Goal: Use online tool/utility: Utilize a website feature to perform a specific function

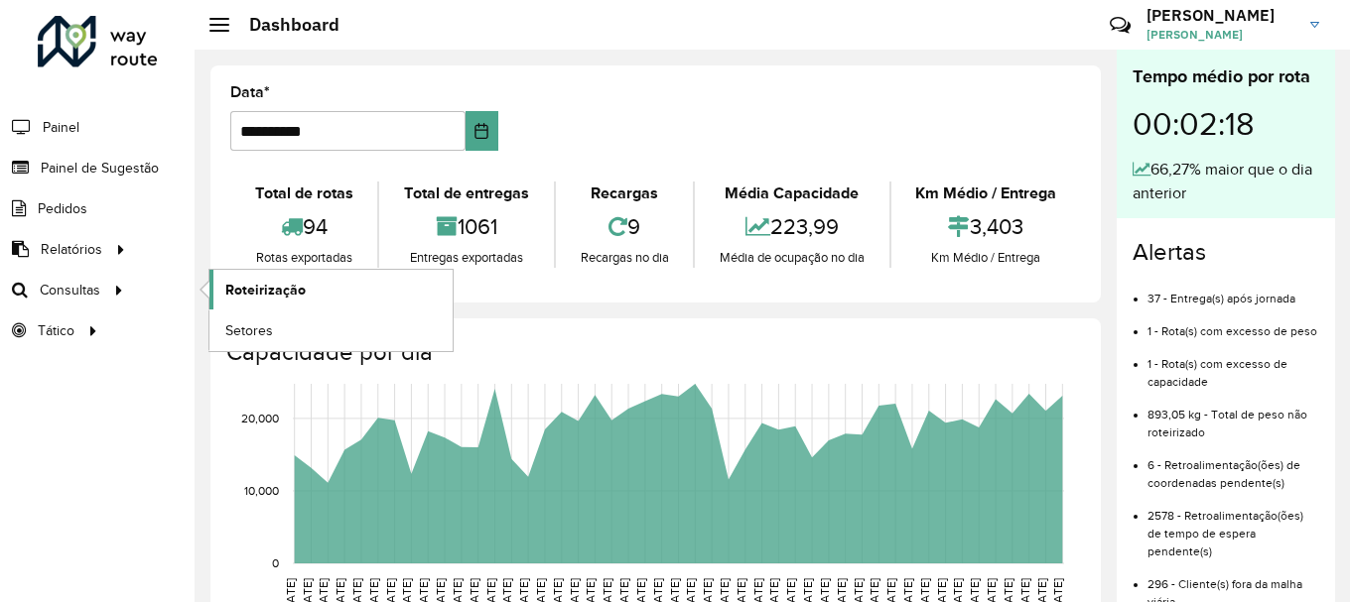
click at [274, 300] on span "Roteirização" at bounding box center [265, 290] width 80 height 21
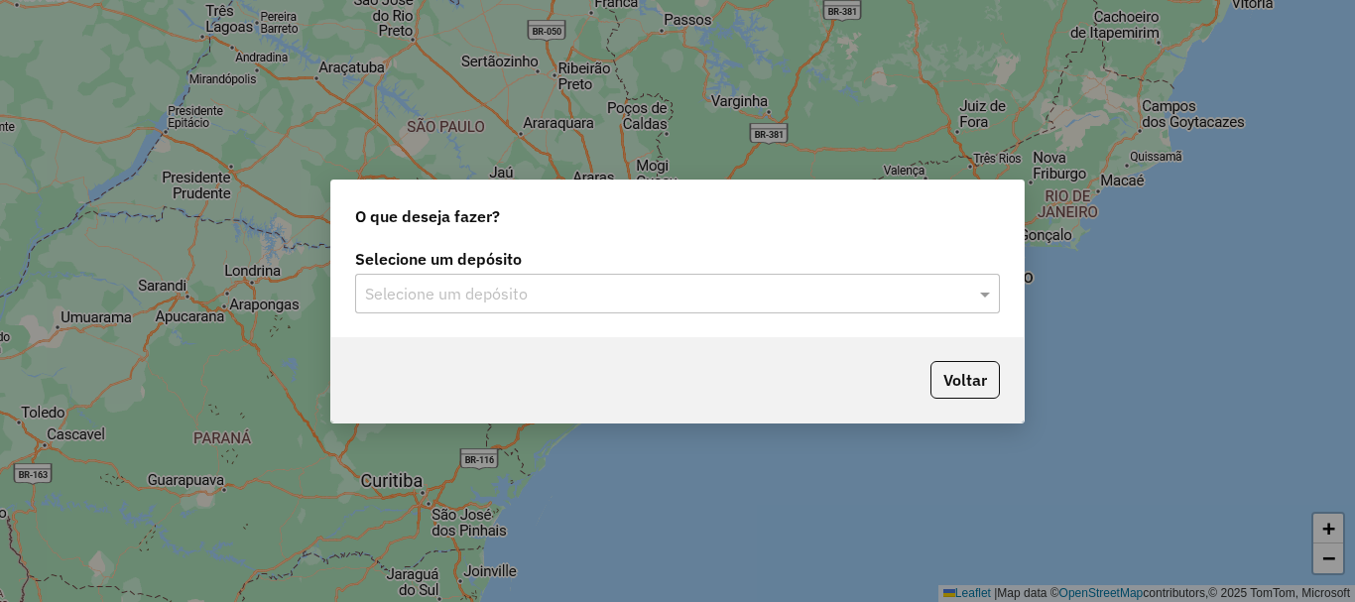
click at [725, 314] on div "Selecione um depósito Selecione um depósito" at bounding box center [677, 290] width 693 height 93
click at [721, 309] on div "Selecione um depósito" at bounding box center [677, 294] width 645 height 40
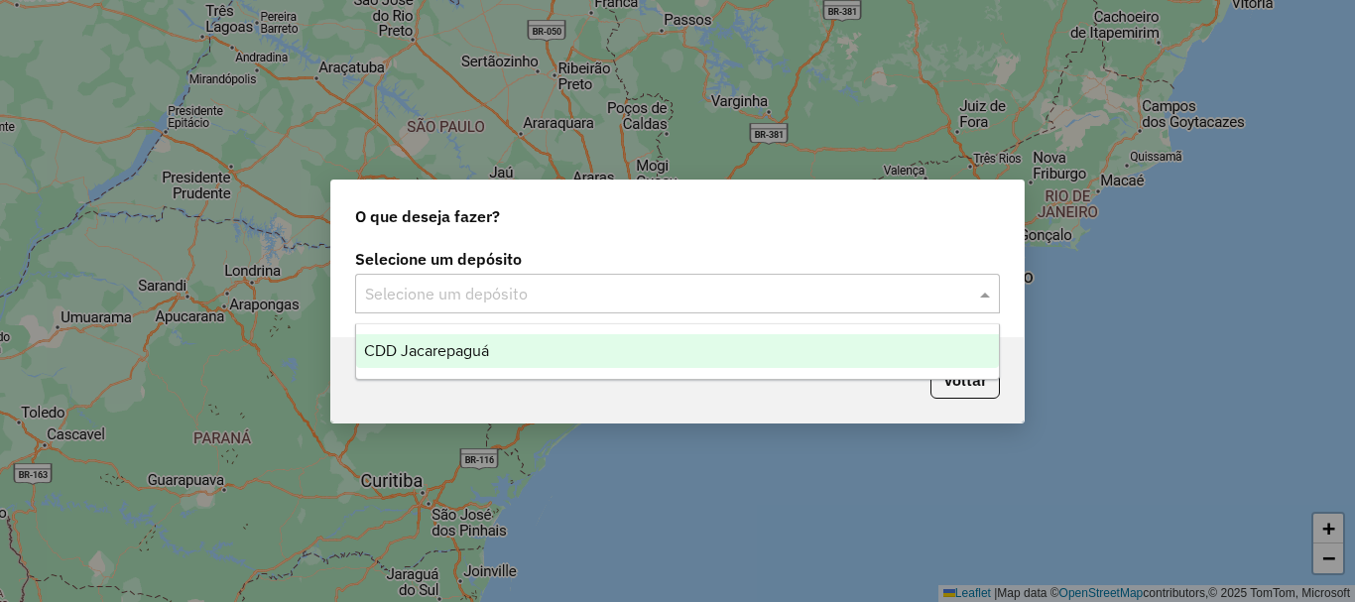
click at [470, 350] on span "CDD Jacarepaguá" at bounding box center [426, 350] width 125 height 17
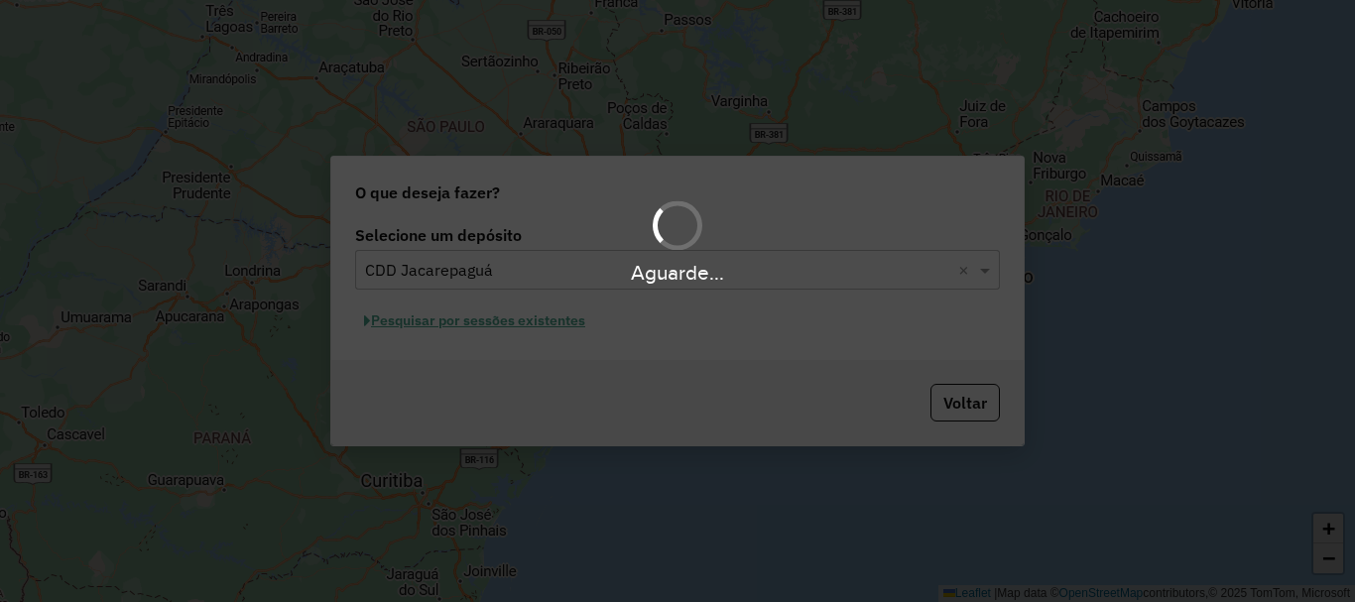
click at [561, 326] on div "Aguarde..." at bounding box center [677, 301] width 1355 height 602
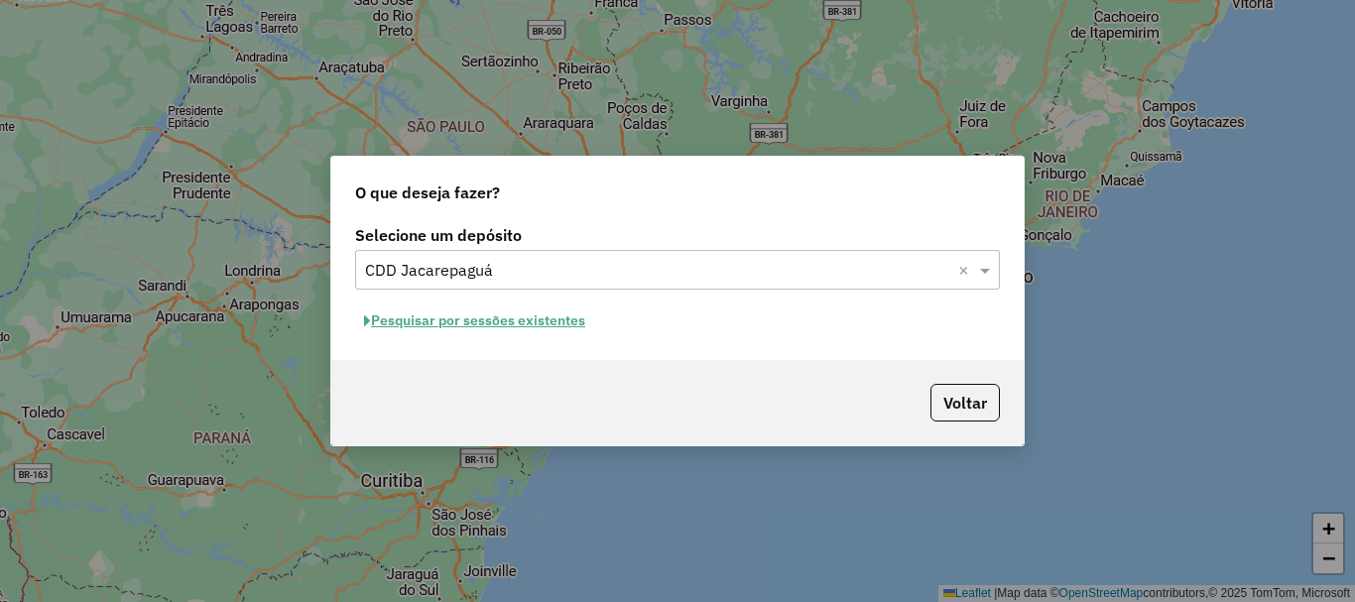
click at [548, 327] on button "Pesquisar por sessões existentes" at bounding box center [474, 321] width 239 height 31
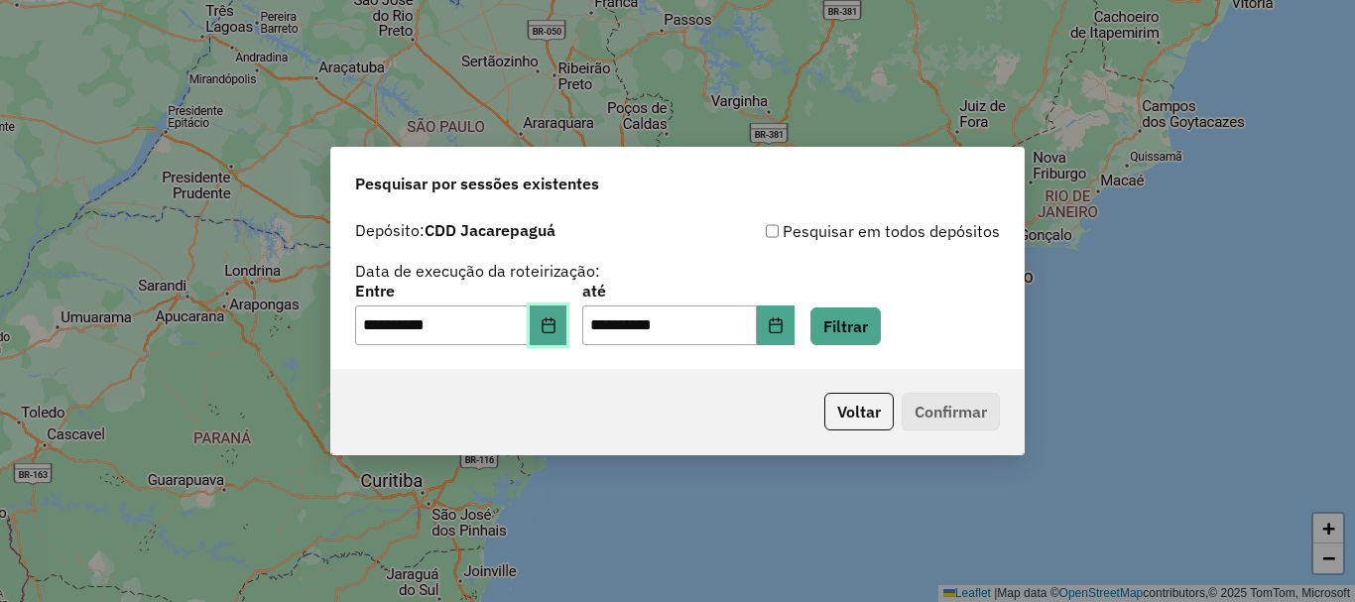
click at [557, 323] on icon "Choose Date" at bounding box center [549, 326] width 16 height 16
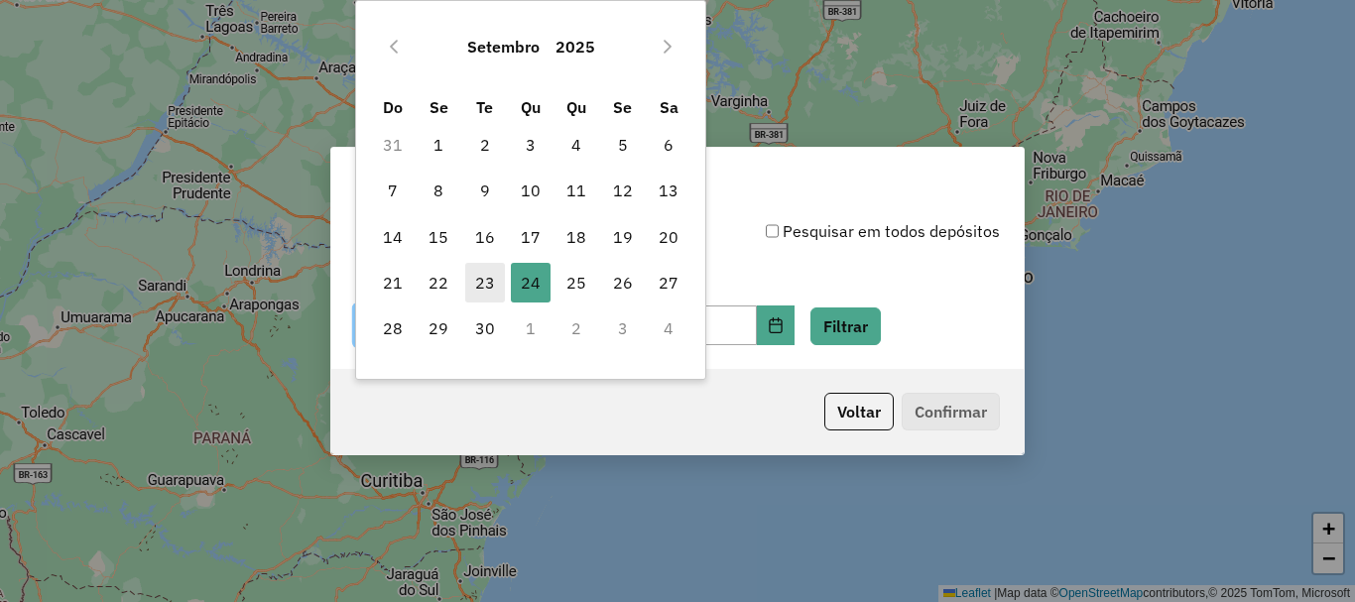
click at [484, 283] on span "23" at bounding box center [485, 283] width 40 height 40
type input "**********"
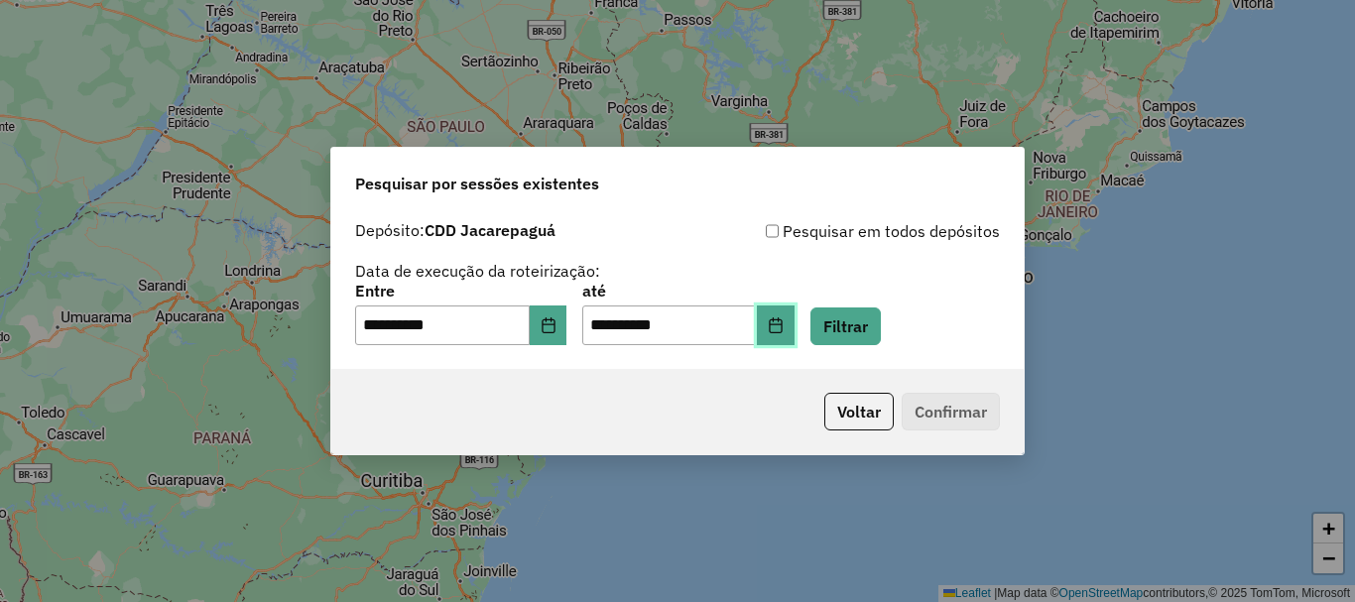
click at [782, 332] on icon "Choose Date" at bounding box center [775, 326] width 13 height 16
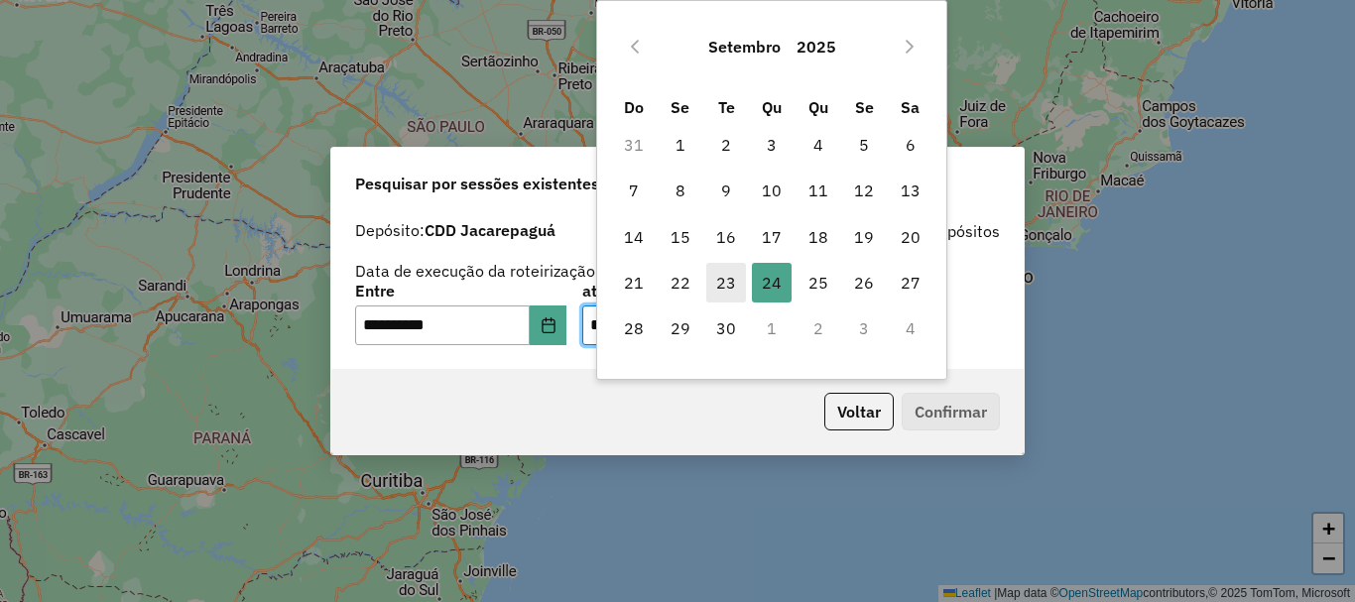
click at [723, 288] on span "23" at bounding box center [727, 283] width 40 height 40
type input "**********"
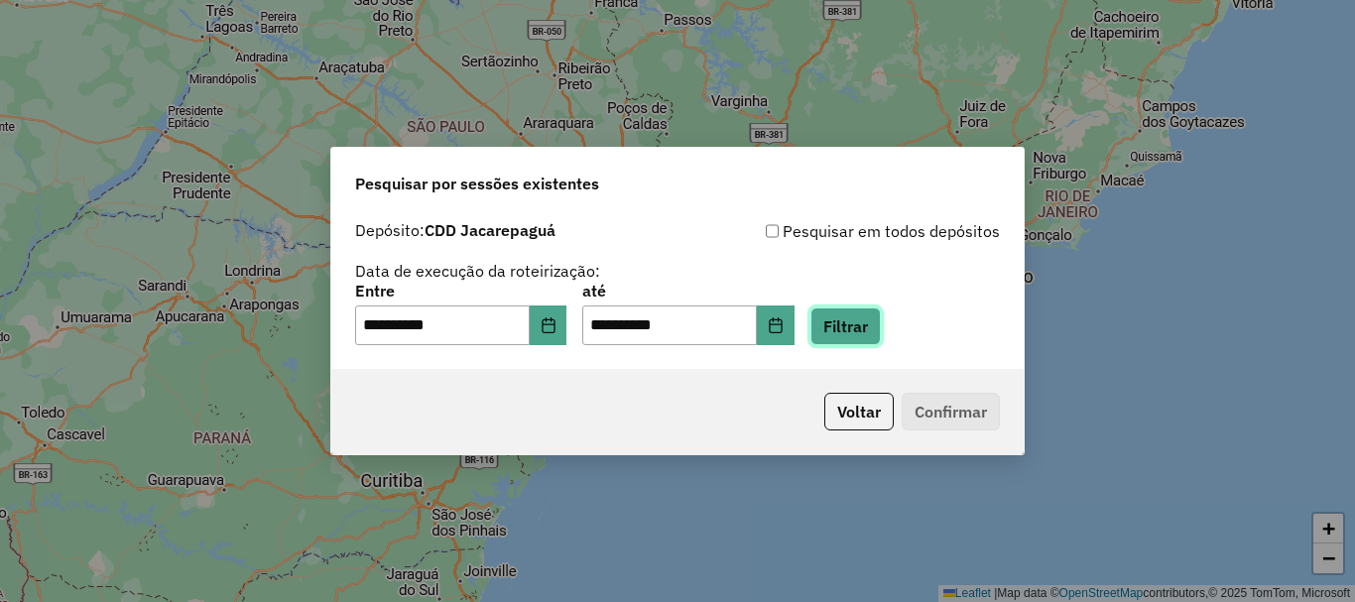
click at [876, 332] on button "Filtrar" at bounding box center [846, 327] width 70 height 38
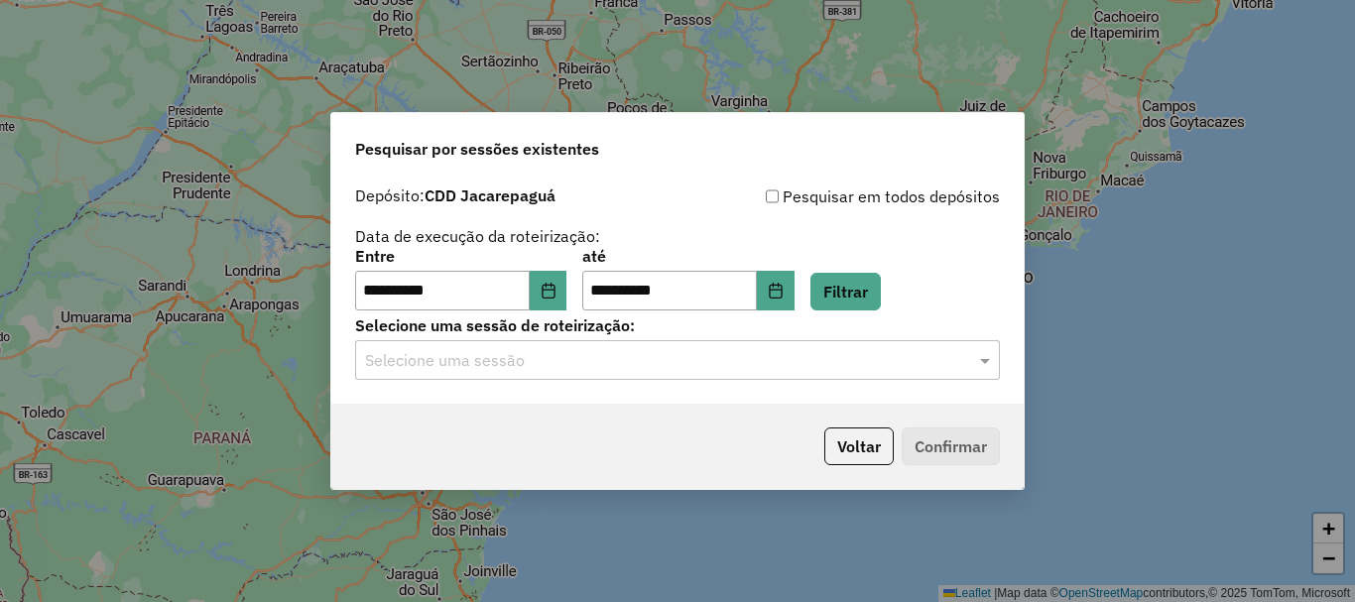
click at [609, 356] on input "text" at bounding box center [657, 361] width 585 height 24
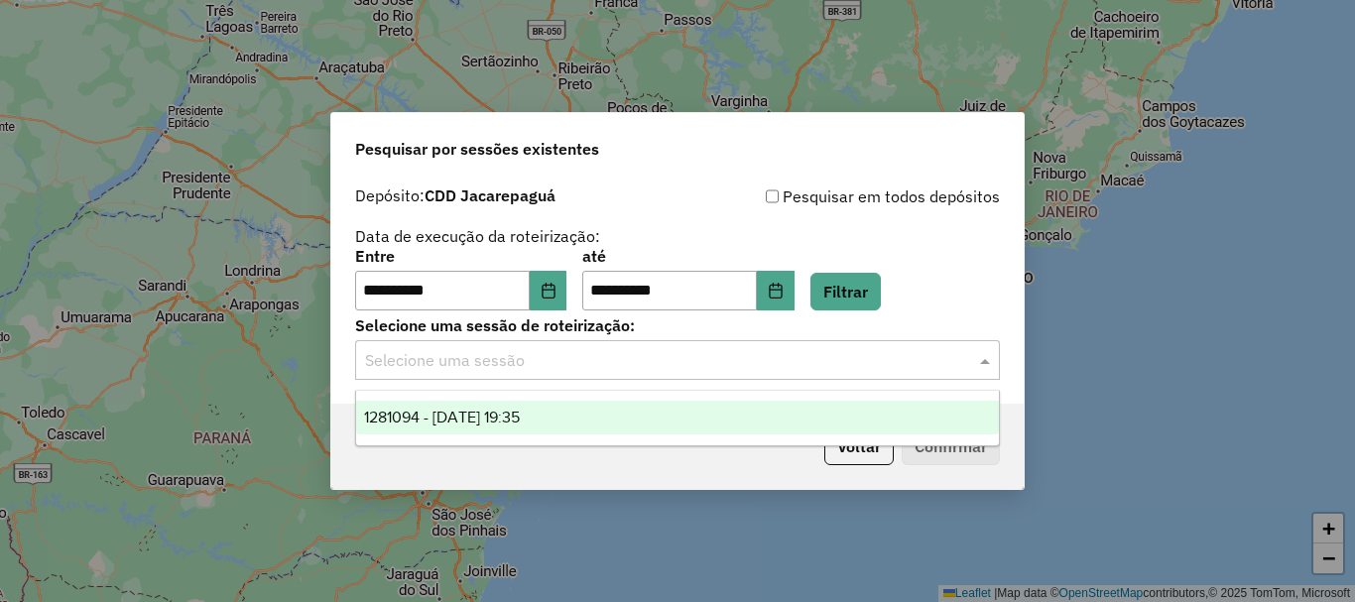
click at [520, 413] on span "1281094 - 23/09/2025 19:35" at bounding box center [442, 417] width 156 height 17
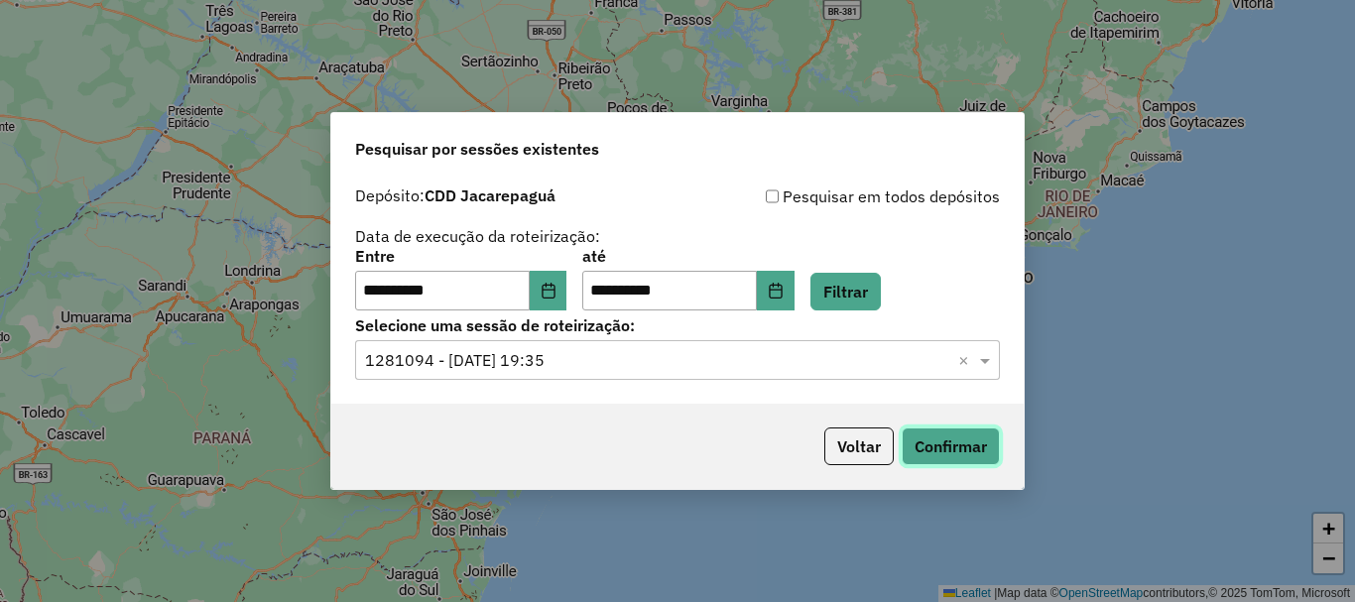
click at [994, 440] on button "Confirmar" at bounding box center [951, 447] width 98 height 38
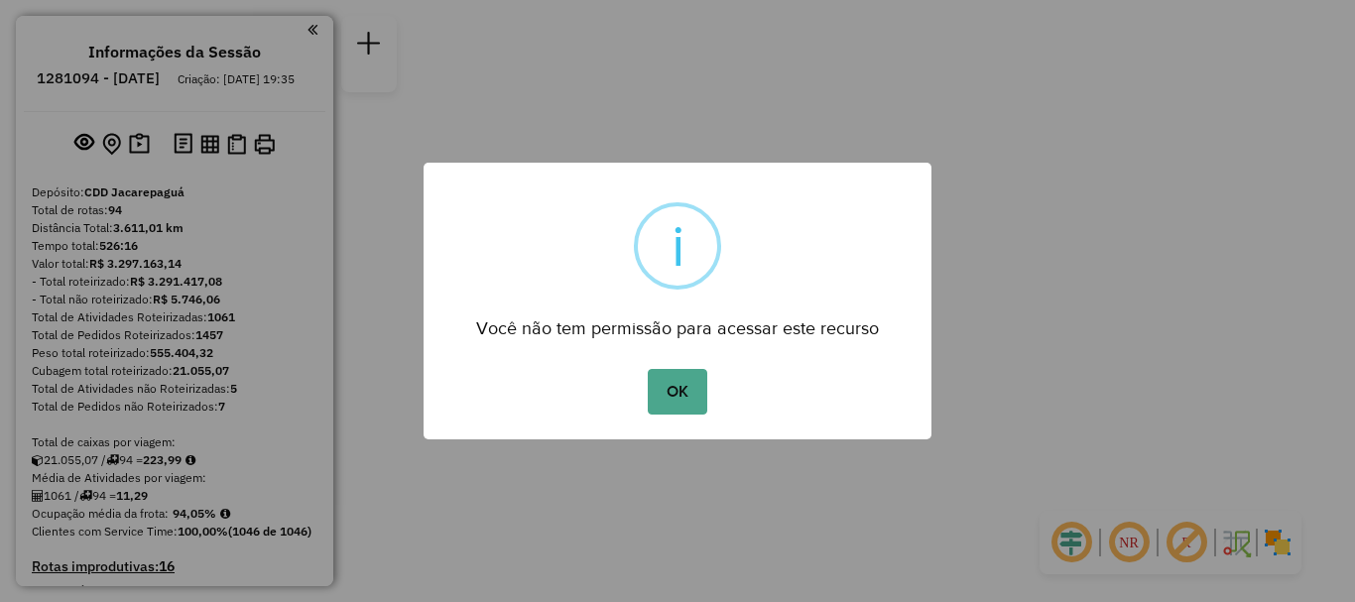
click at [713, 403] on div "OK No Cancel" at bounding box center [678, 392] width 508 height 56
click at [693, 397] on button "OK" at bounding box center [677, 392] width 59 height 46
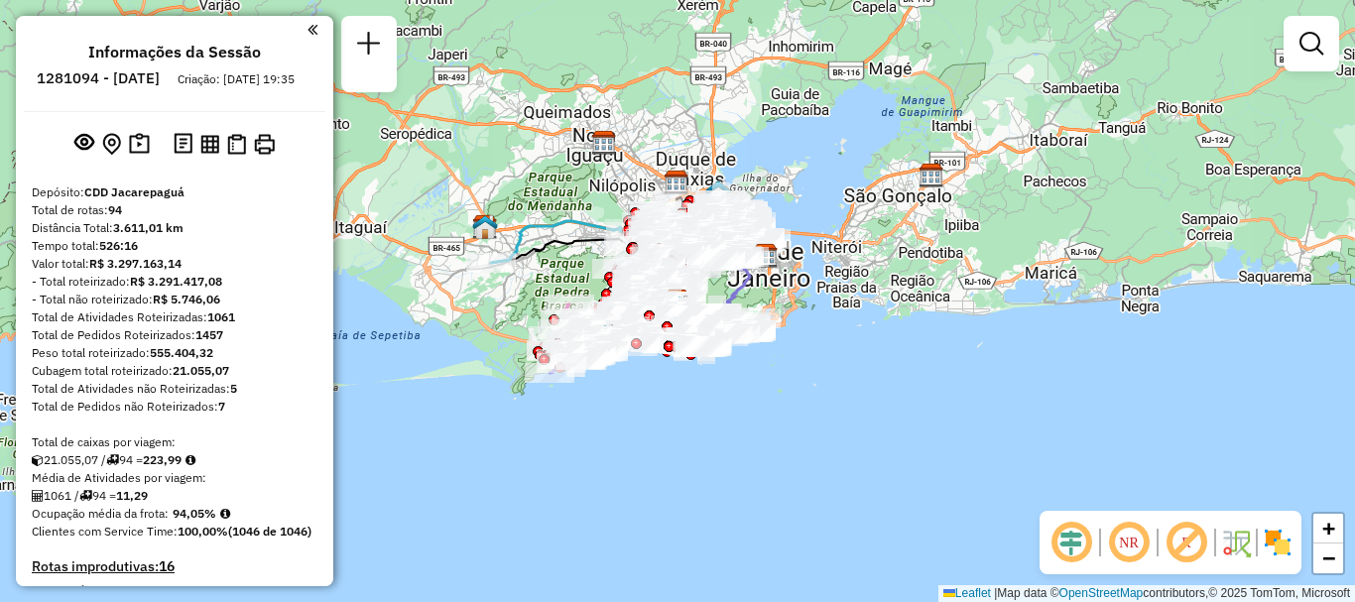
click at [1312, 64] on div at bounding box center [1312, 44] width 56 height 56
click at [1310, 49] on em at bounding box center [1312, 44] width 24 height 24
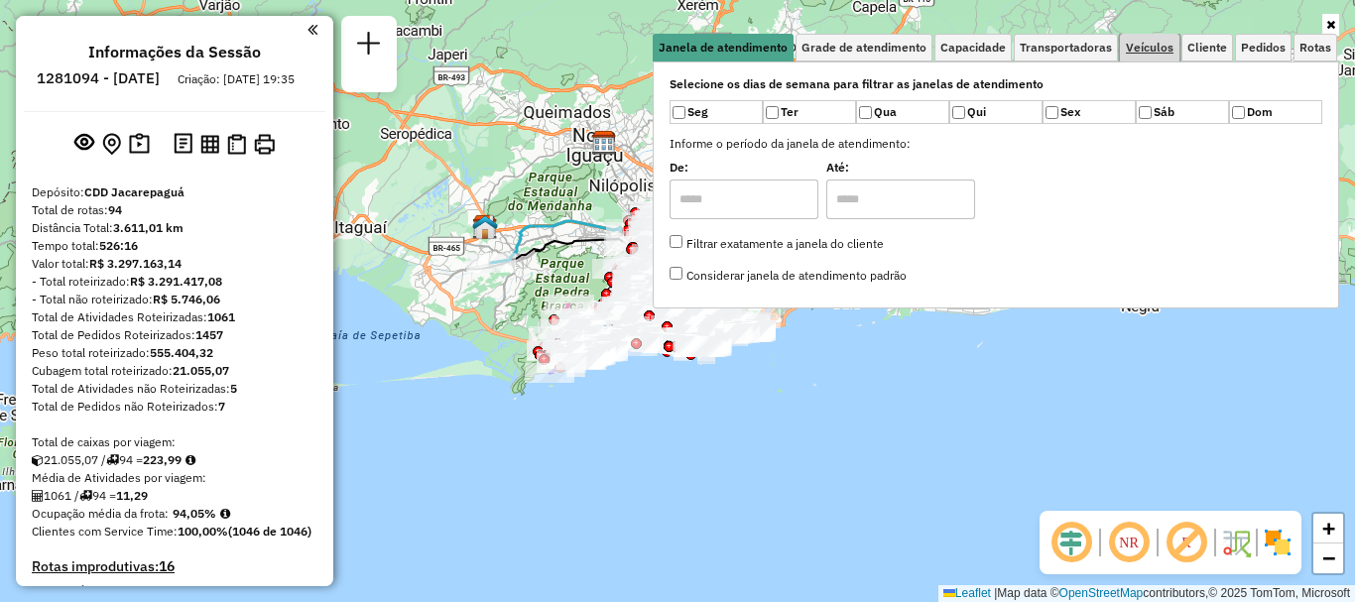
click at [1174, 51] on span "Veículos" at bounding box center [1150, 48] width 48 height 12
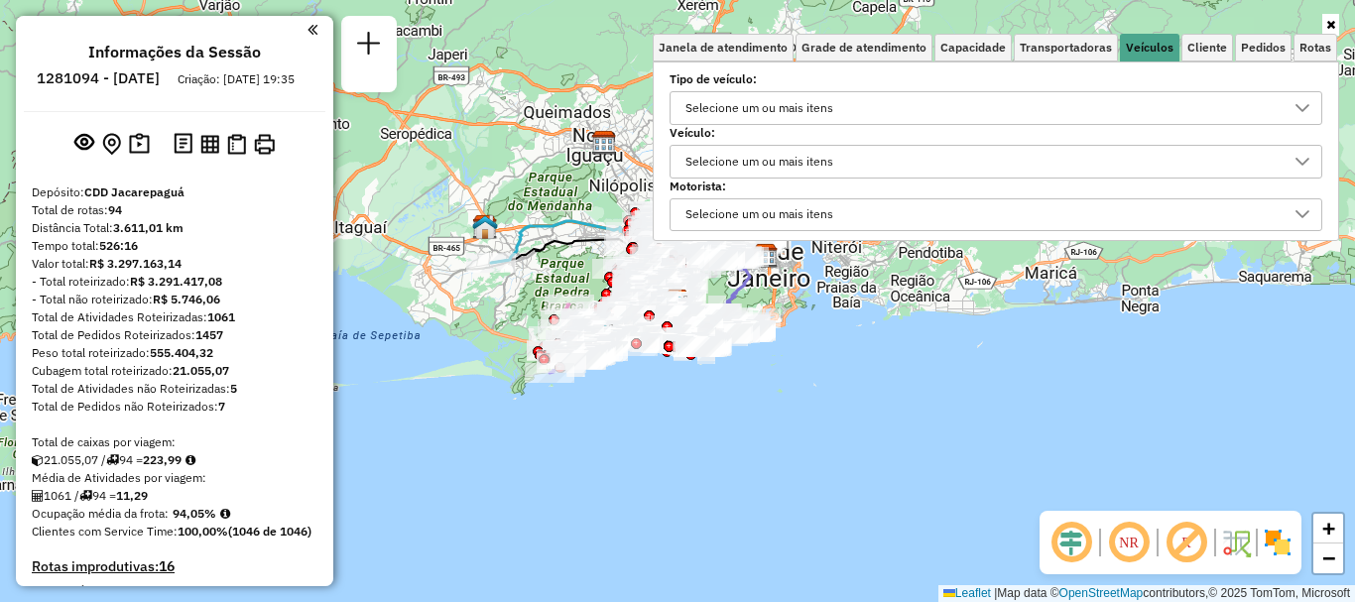
click at [781, 160] on div "Selecione um ou mais itens" at bounding box center [760, 162] width 162 height 32
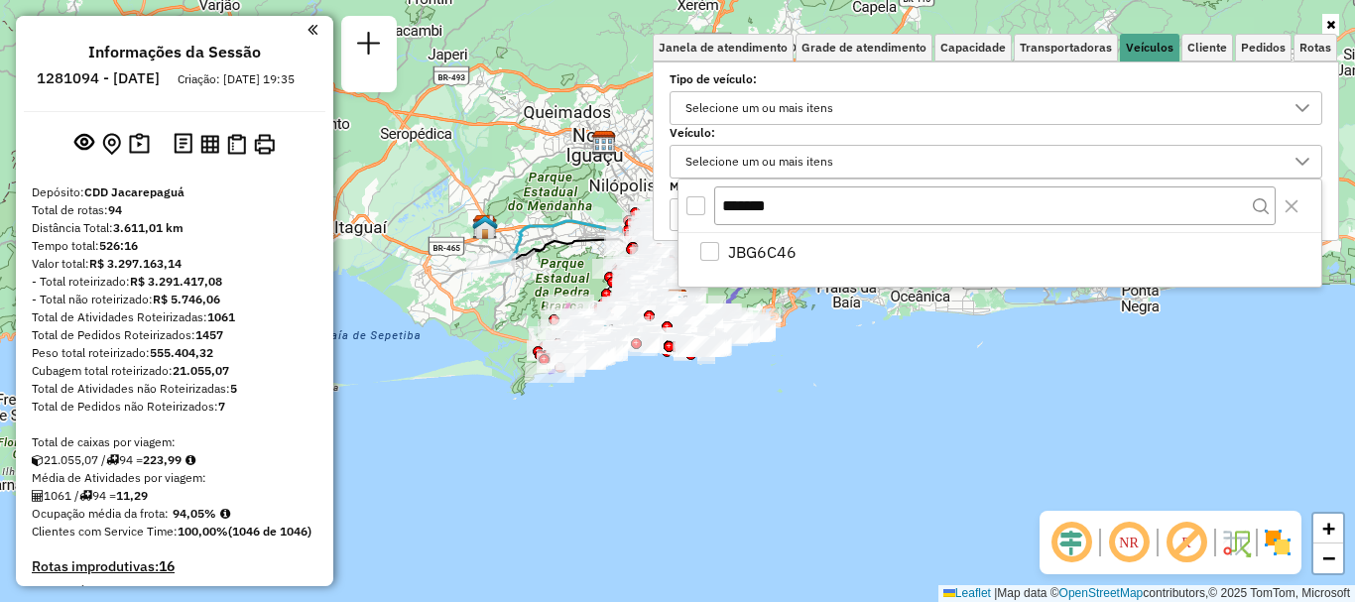
type input "*******"
click at [763, 269] on div "JBG6C46" at bounding box center [1000, 260] width 643 height 54
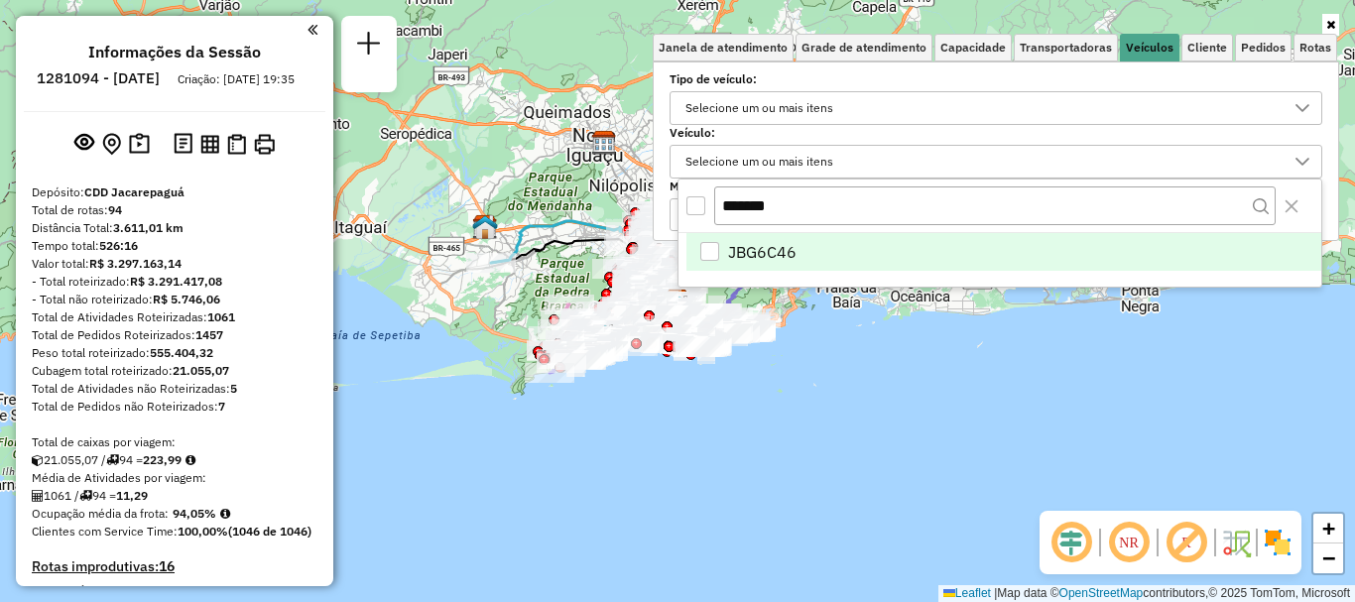
click at [756, 260] on span "JBG6C46" at bounding box center [762, 252] width 68 height 24
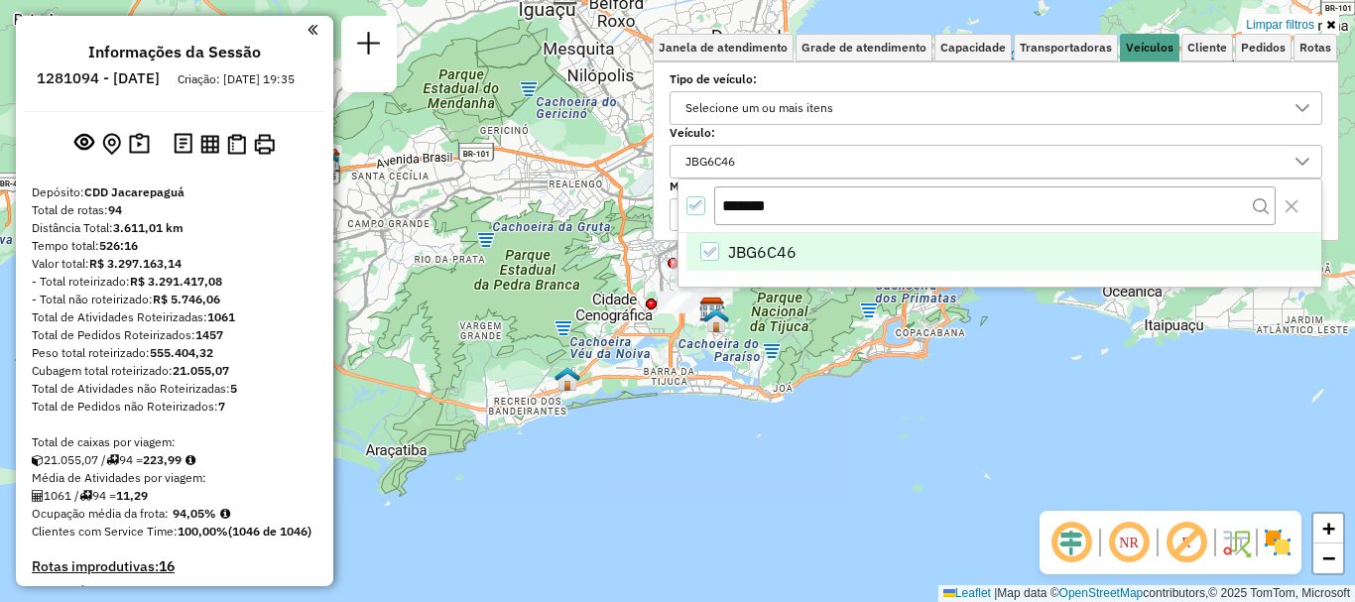
click at [1061, 434] on div "Limpar filtros Janela de atendimento Grade de atendimento Capacidade Transporta…" at bounding box center [677, 301] width 1355 height 602
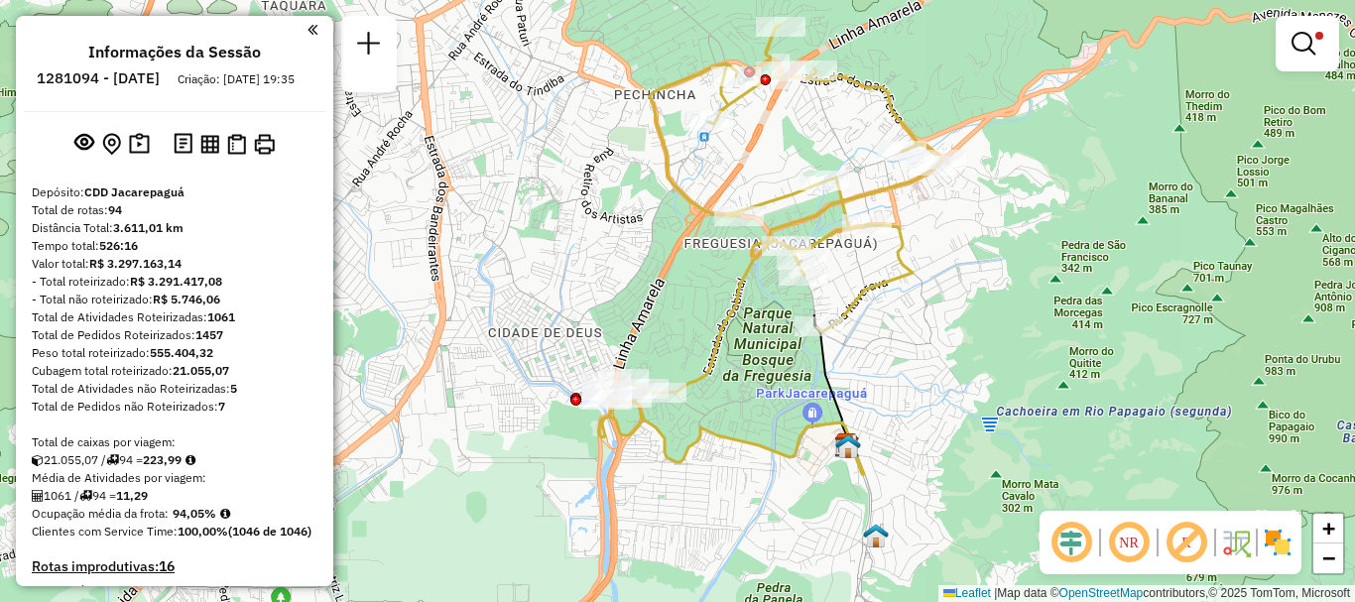
drag, startPoint x: 842, startPoint y: 305, endPoint x: 892, endPoint y: 270, distance: 60.6
click at [892, 270] on icon at bounding box center [770, 231] width 343 height 413
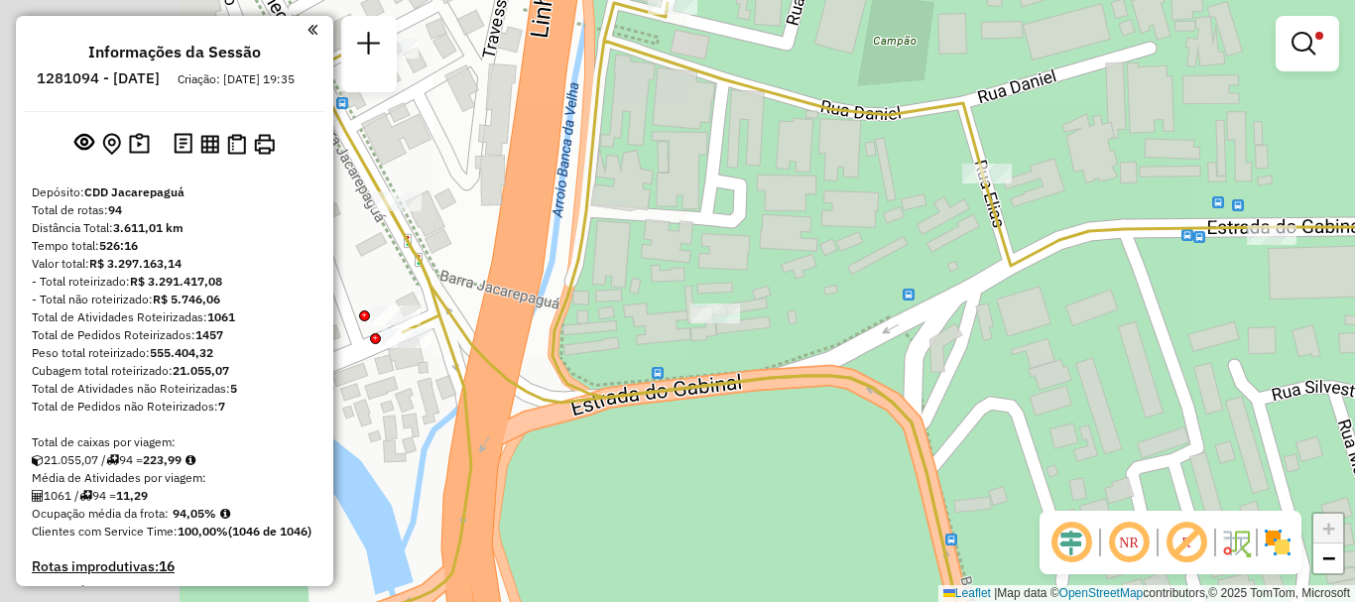
drag, startPoint x: 654, startPoint y: 443, endPoint x: 1032, endPoint y: 430, distance: 378.3
click at [1032, 430] on div "Limpar filtros Janela de atendimento Grade de atendimento Capacidade Transporta…" at bounding box center [677, 301] width 1355 height 602
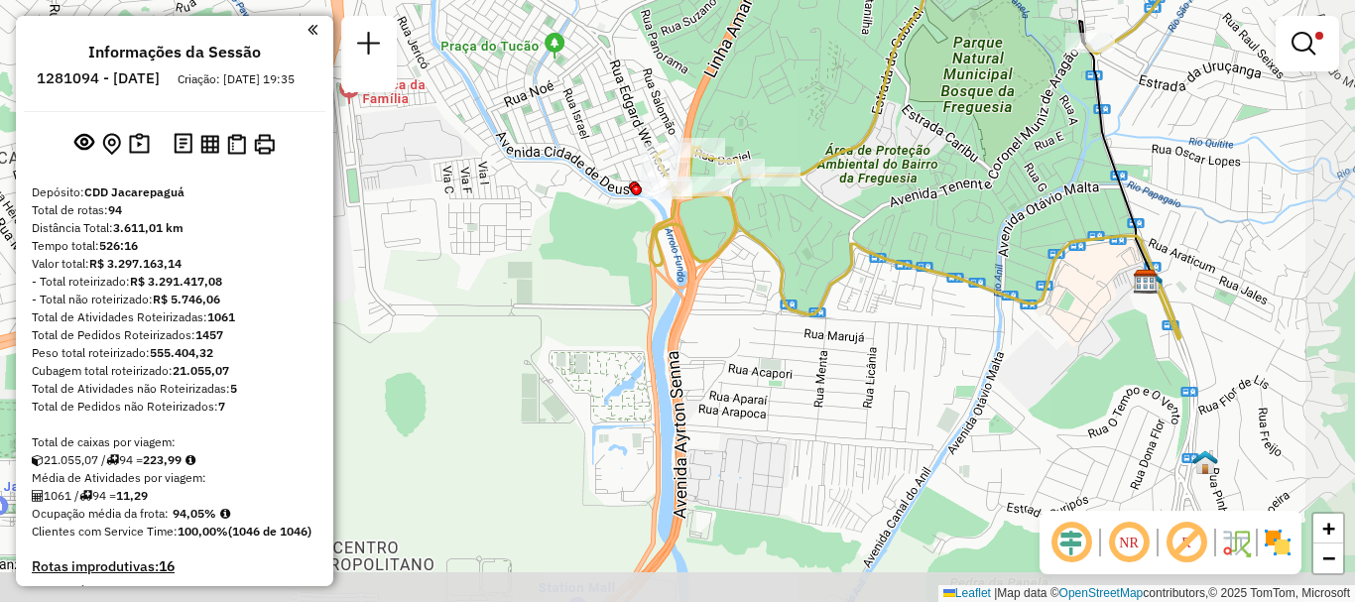
drag, startPoint x: 969, startPoint y: 423, endPoint x: 837, endPoint y: 233, distance: 231.5
click at [837, 233] on div "Limpar filtros Janela de atendimento Grade de atendimento Capacidade Transporta…" at bounding box center [677, 301] width 1355 height 602
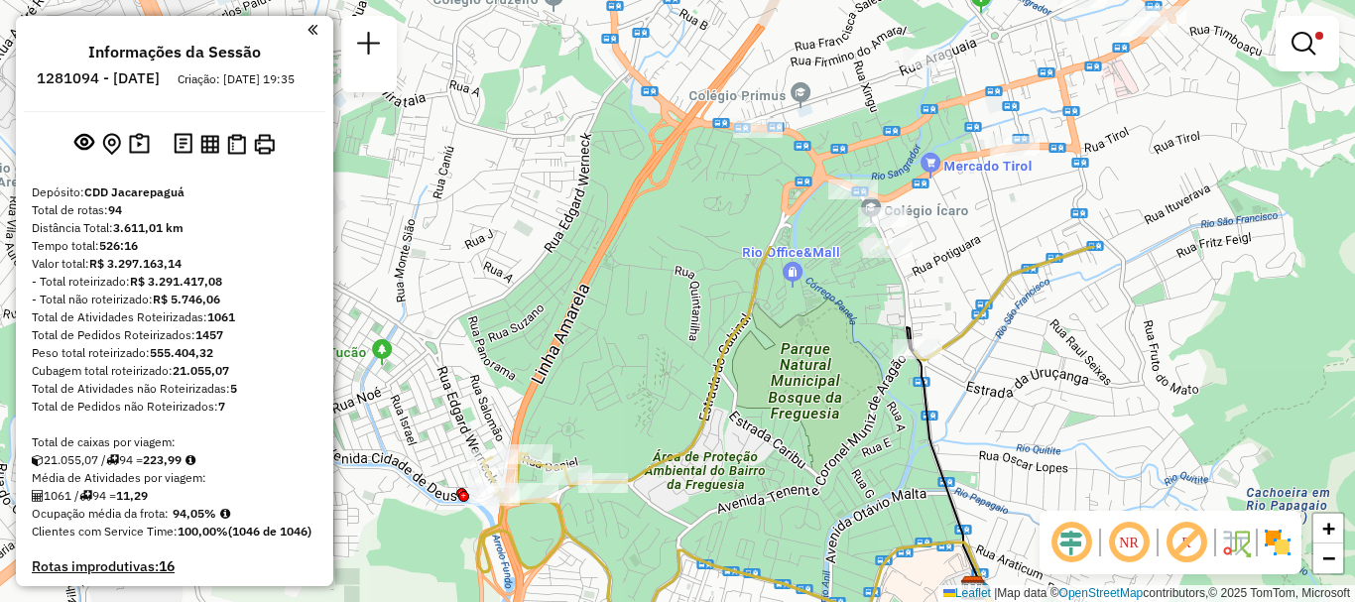
drag, startPoint x: 853, startPoint y: 261, endPoint x: 681, endPoint y: 568, distance: 351.9
click at [681, 568] on icon at bounding box center [750, 562] width 516 height 167
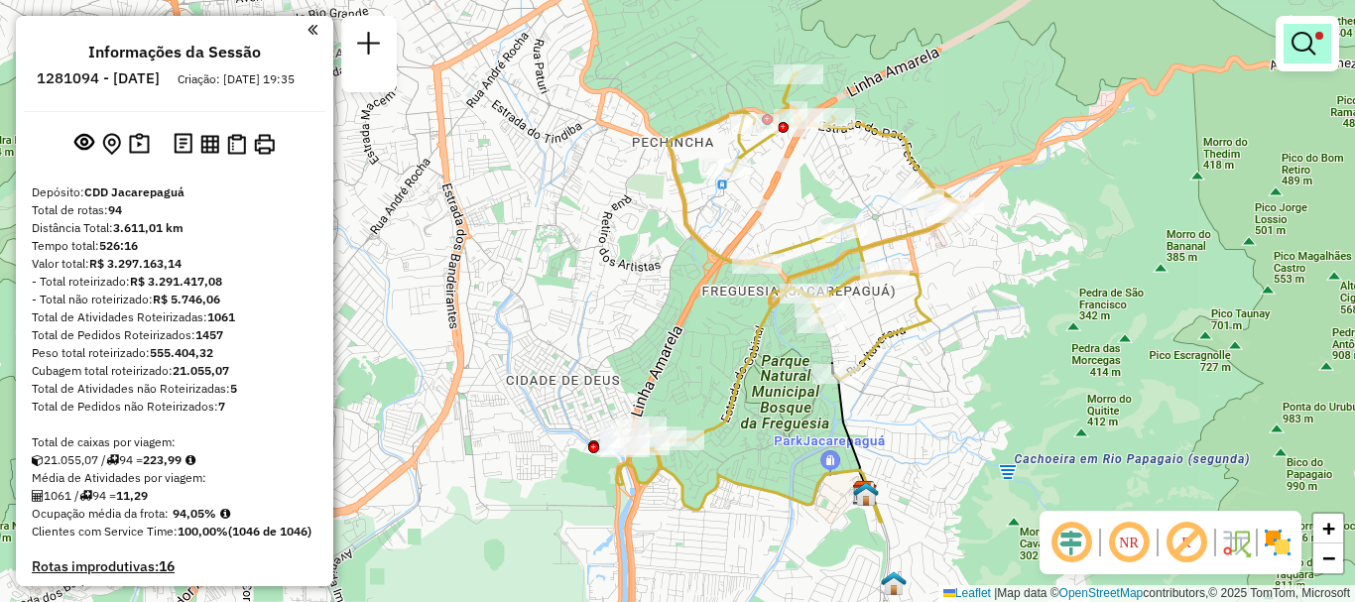
click at [1322, 37] on span at bounding box center [1320, 36] width 8 height 8
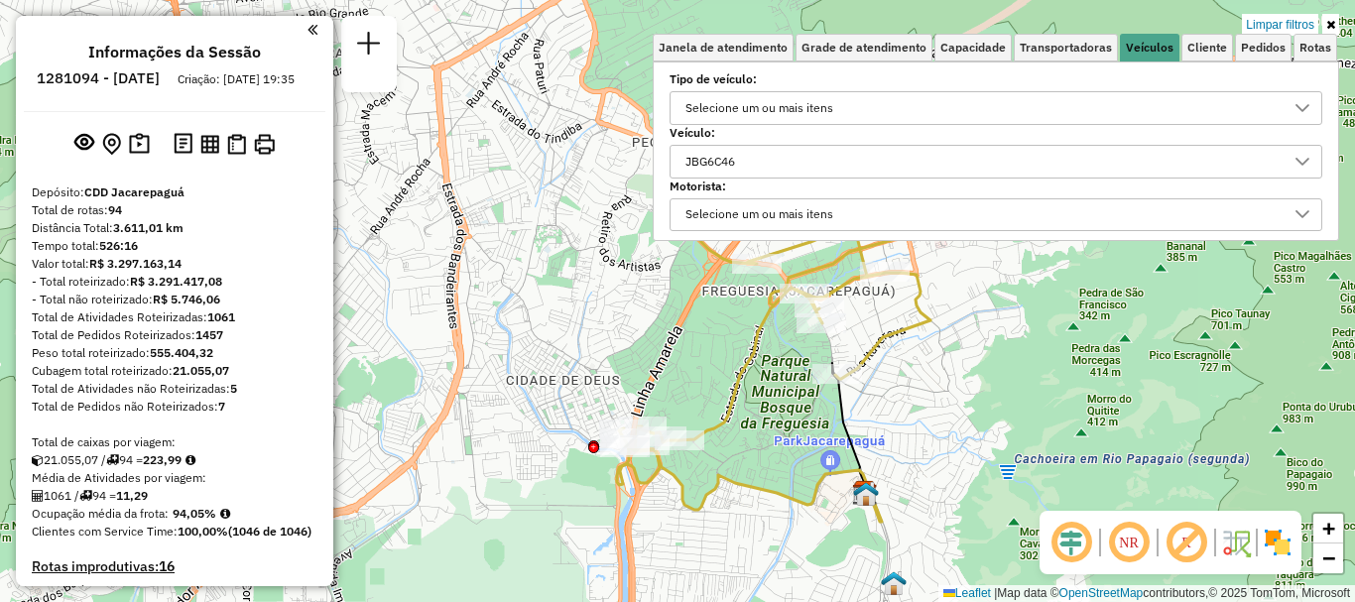
click at [849, 155] on div "JBG6C46" at bounding box center [981, 162] width 605 height 32
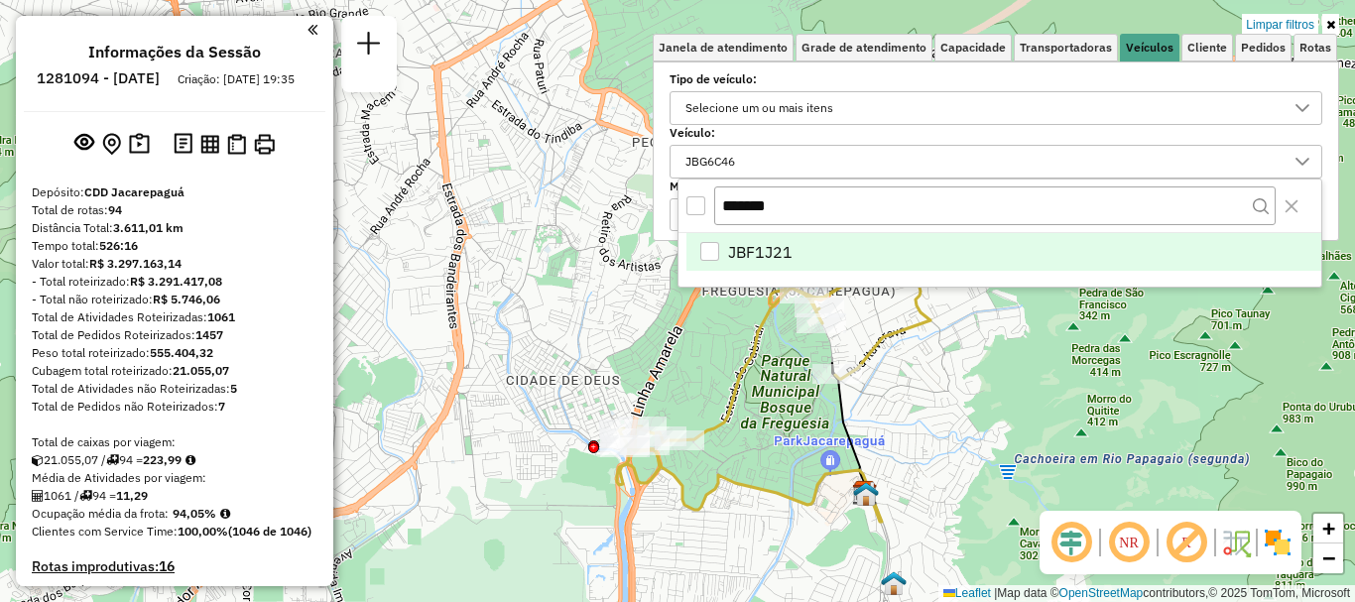
type input "*******"
click at [767, 238] on li "JBF1J21" at bounding box center [1004, 252] width 635 height 38
click at [1000, 384] on div "Limpar filtros Janela de atendimento Grade de atendimento Capacidade Transporta…" at bounding box center [677, 301] width 1355 height 602
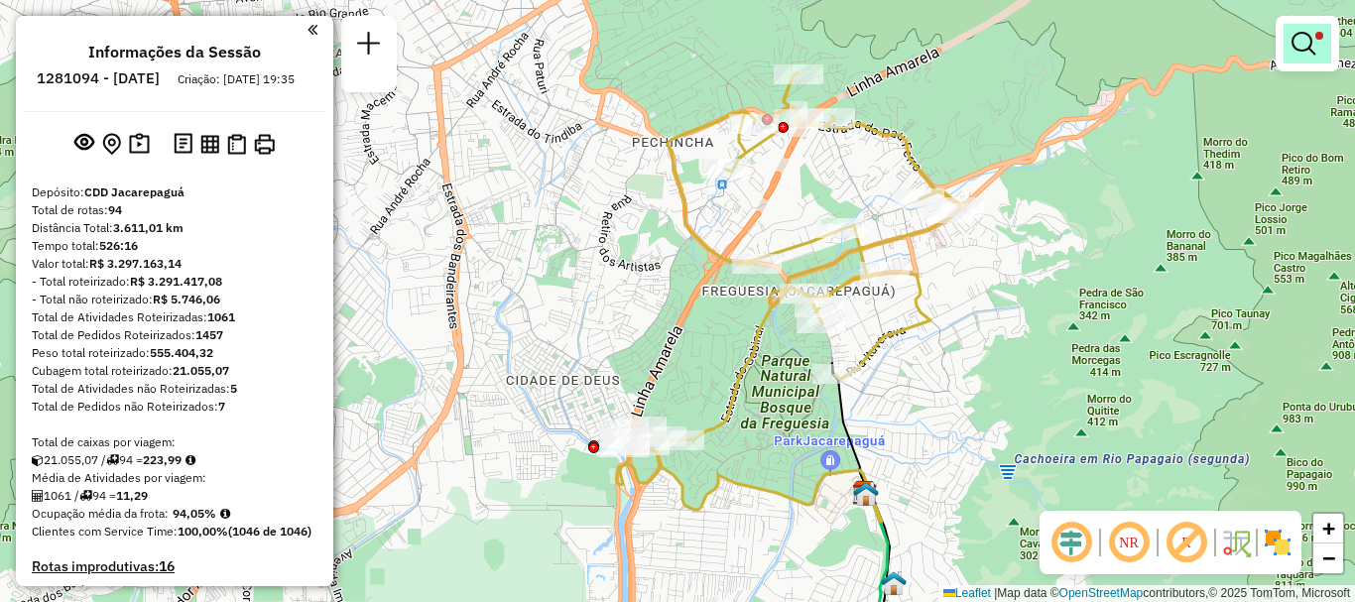
click at [1308, 56] on link at bounding box center [1308, 44] width 48 height 40
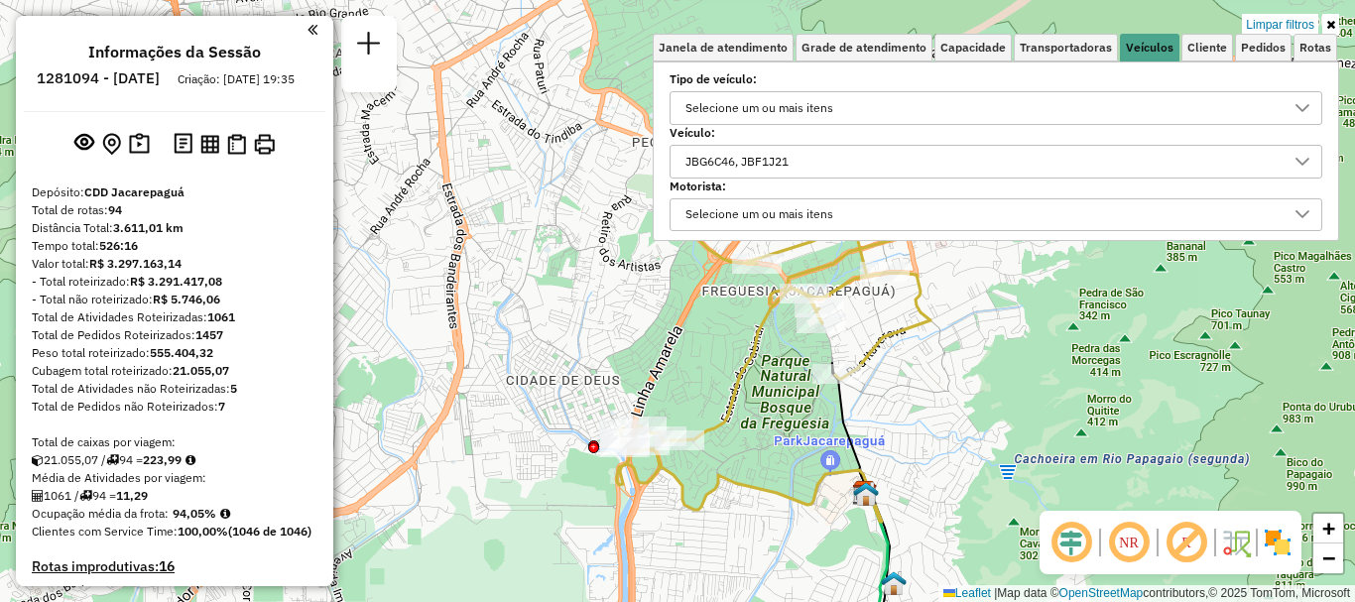
click at [890, 159] on div "JBG6C46, JBF1J21" at bounding box center [981, 162] width 605 height 32
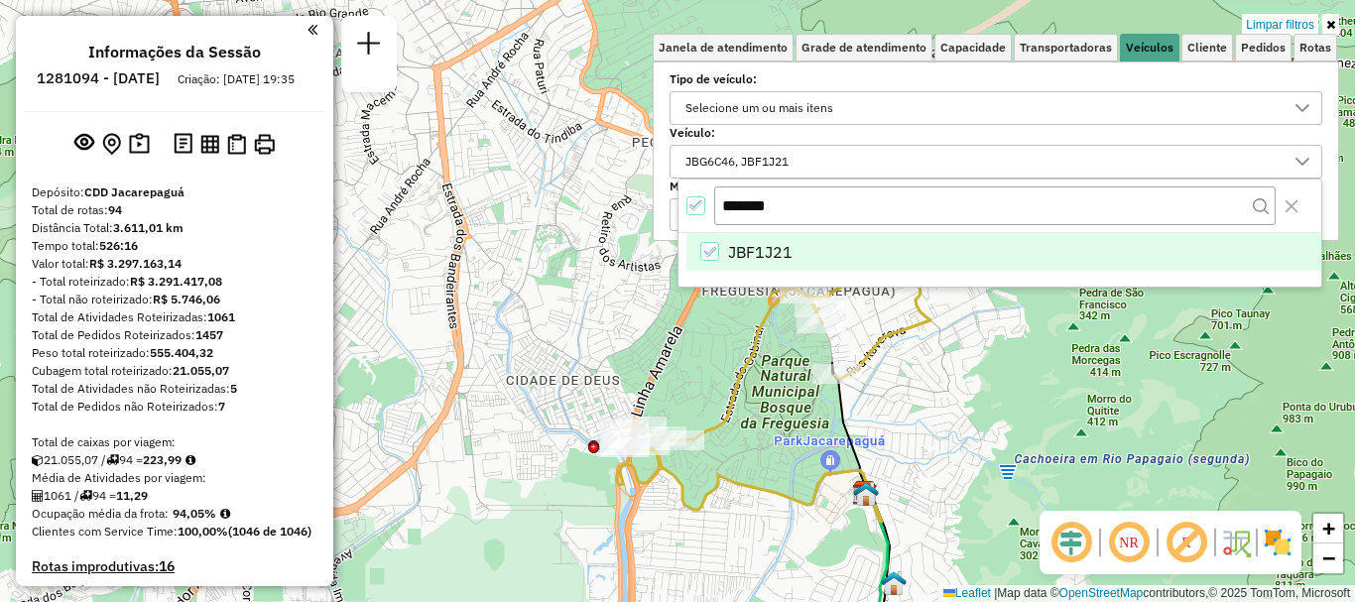
click at [890, 159] on div "JBG6C46, JBF1J21" at bounding box center [981, 162] width 605 height 32
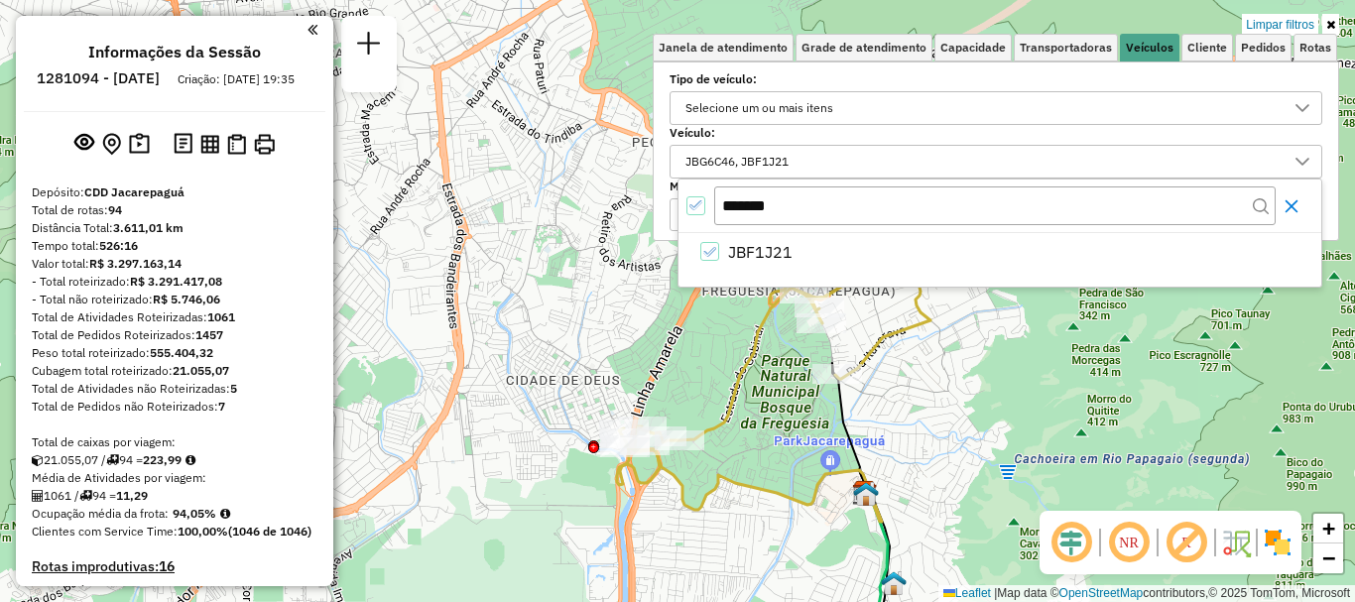
click at [1292, 200] on icon "Close" at bounding box center [1292, 206] width 16 height 16
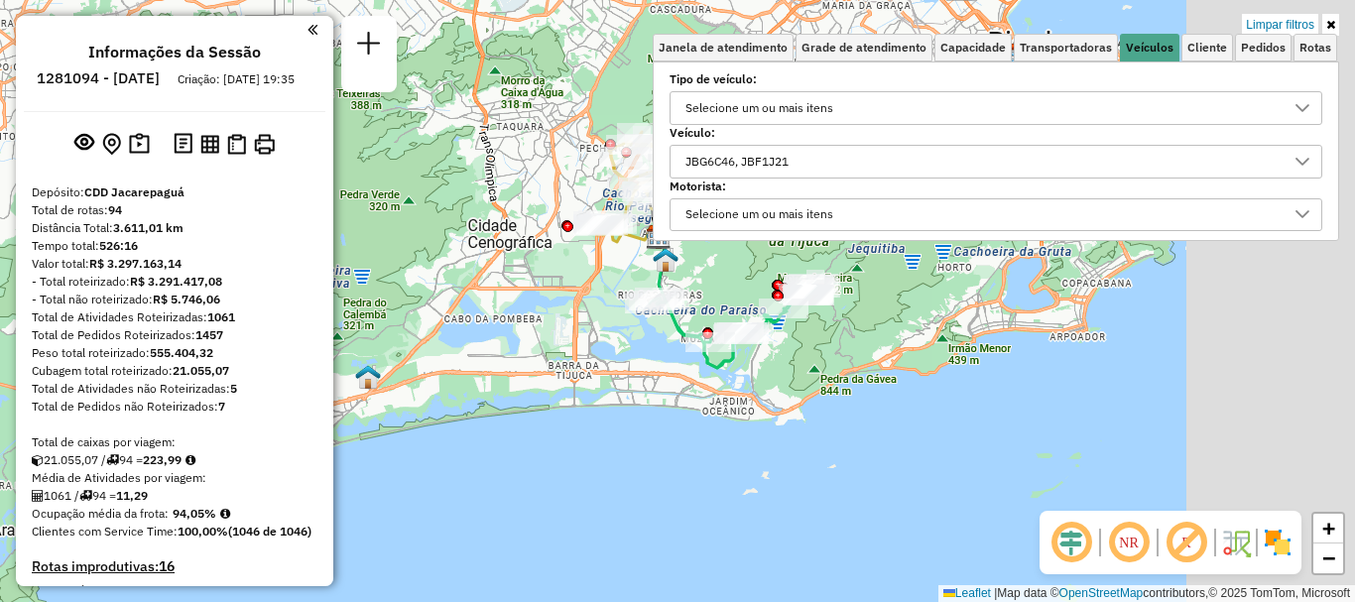
drag, startPoint x: 1036, startPoint y: 398, endPoint x: 781, endPoint y: 202, distance: 321.3
click at [781, 202] on div "Limpar filtros Janela de atendimento Grade de atendimento Capacidade Transporta…" at bounding box center [677, 301] width 1355 height 602
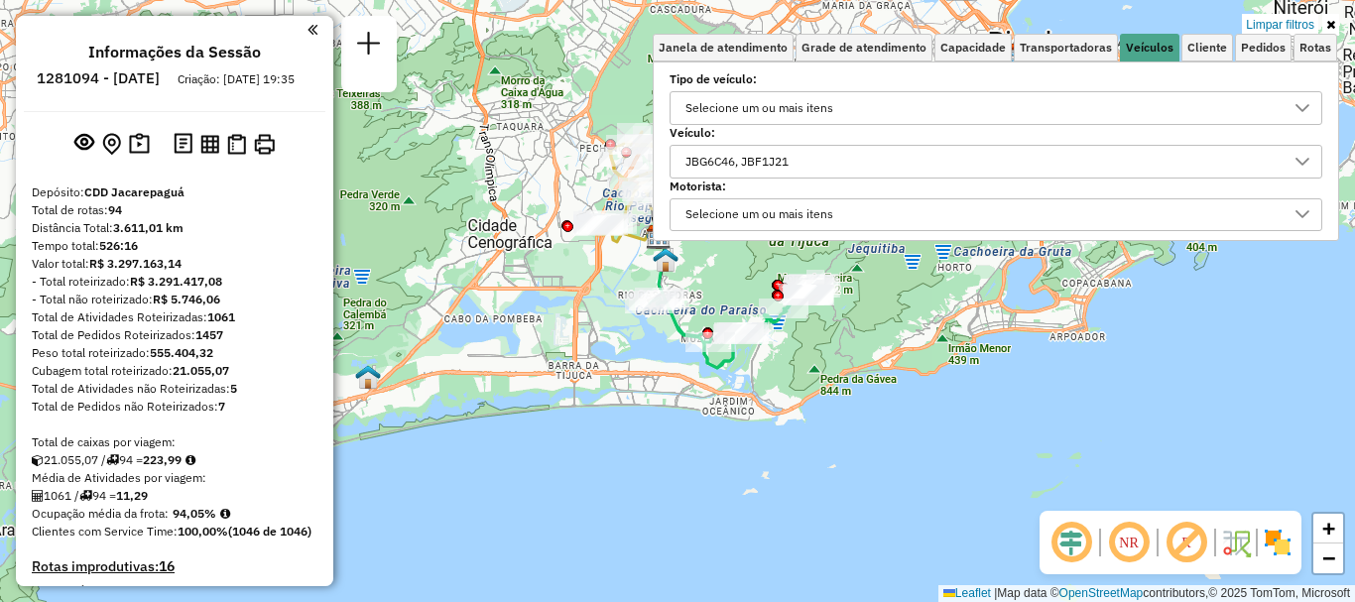
click at [1335, 23] on icon at bounding box center [1331, 25] width 9 height 12
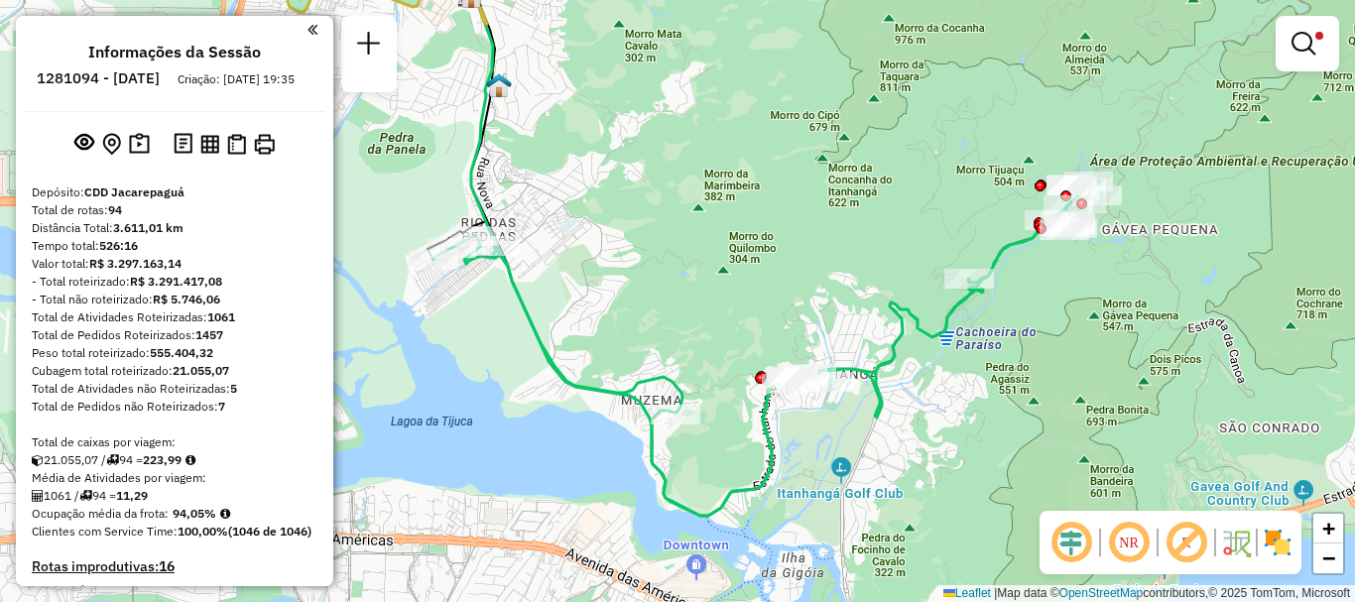
drag, startPoint x: 742, startPoint y: 310, endPoint x: 798, endPoint y: 236, distance: 92.1
click at [798, 236] on div "Limpar filtros Janela de atendimento Grade de atendimento Capacidade Transporta…" at bounding box center [677, 301] width 1355 height 602
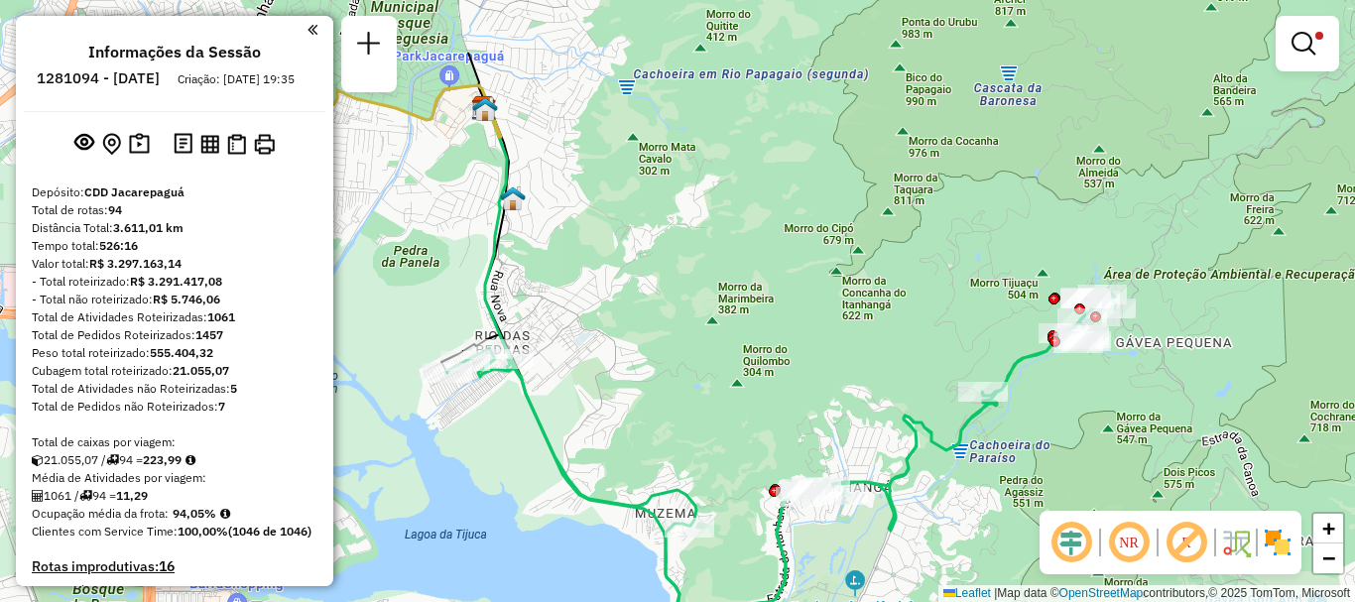
drag, startPoint x: 776, startPoint y: 257, endPoint x: 790, endPoint y: 370, distance: 114.0
click at [790, 370] on div "Limpar filtros Janela de atendimento Grade de atendimento Capacidade Transporta…" at bounding box center [677, 301] width 1355 height 602
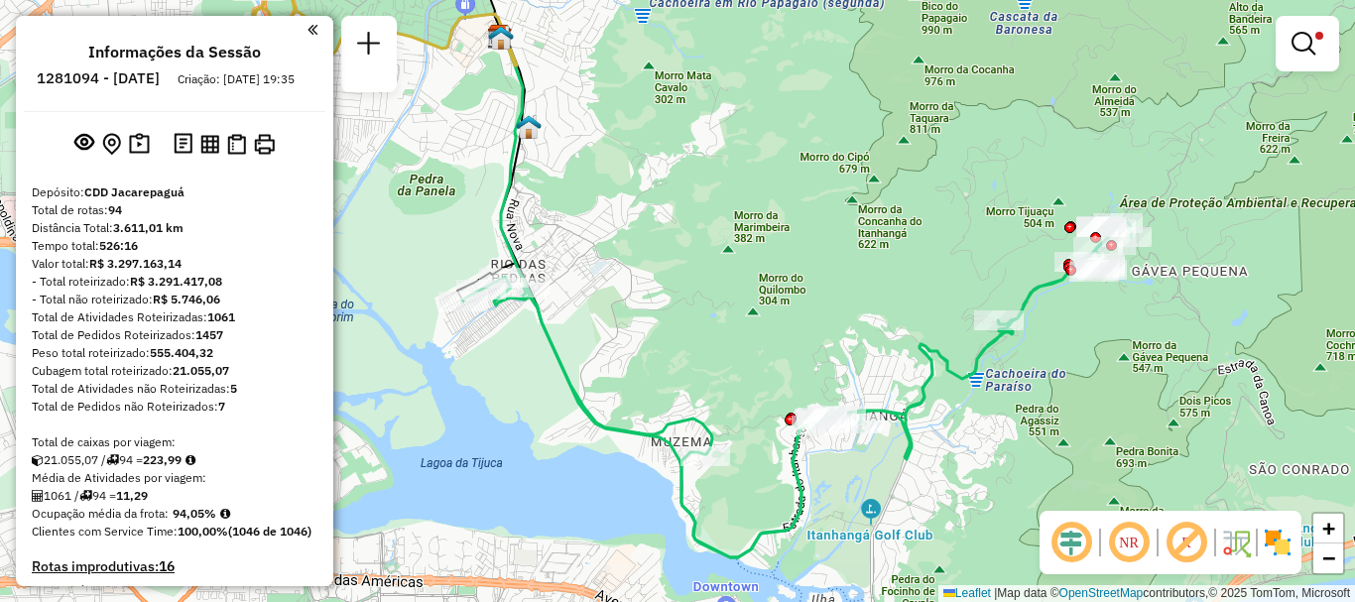
drag, startPoint x: 890, startPoint y: 288, endPoint x: 981, endPoint y: 237, distance: 104.4
click at [981, 237] on div "Limpar filtros Janela de atendimento Grade de atendimento Capacidade Transporta…" at bounding box center [677, 301] width 1355 height 602
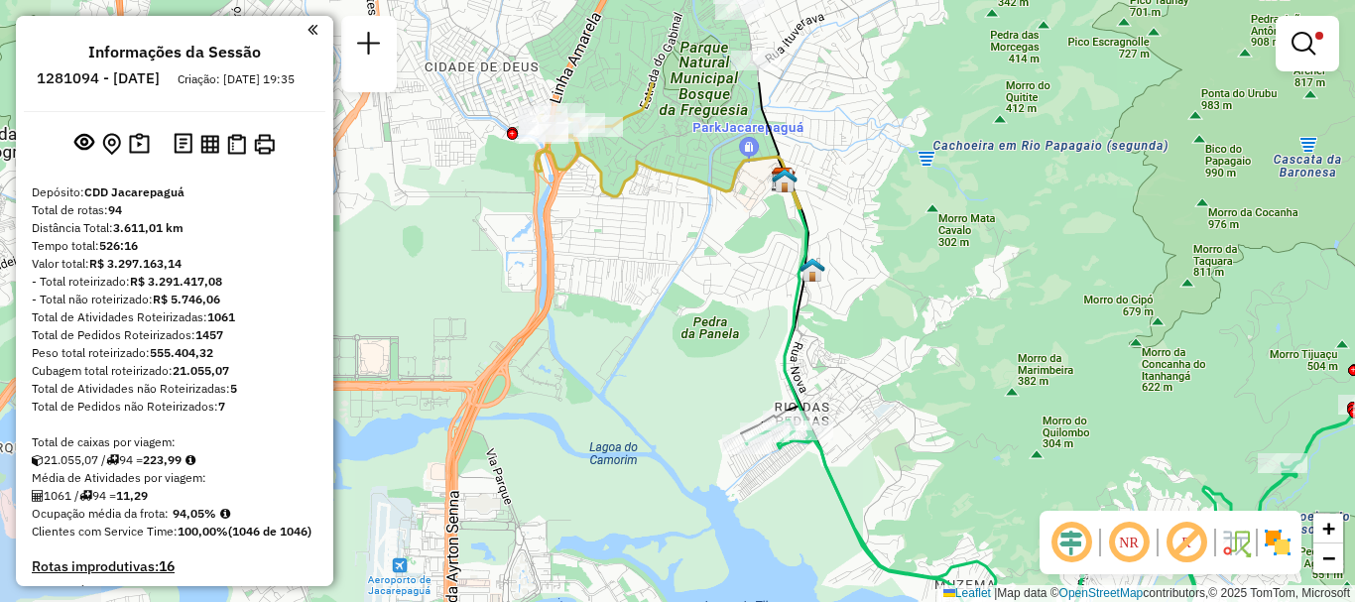
drag, startPoint x: 823, startPoint y: 270, endPoint x: 1106, endPoint y: 413, distance: 317.7
click at [1106, 413] on div "Limpar filtros Janela de atendimento Grade de atendimento Capacidade Transporta…" at bounding box center [677, 301] width 1355 height 602
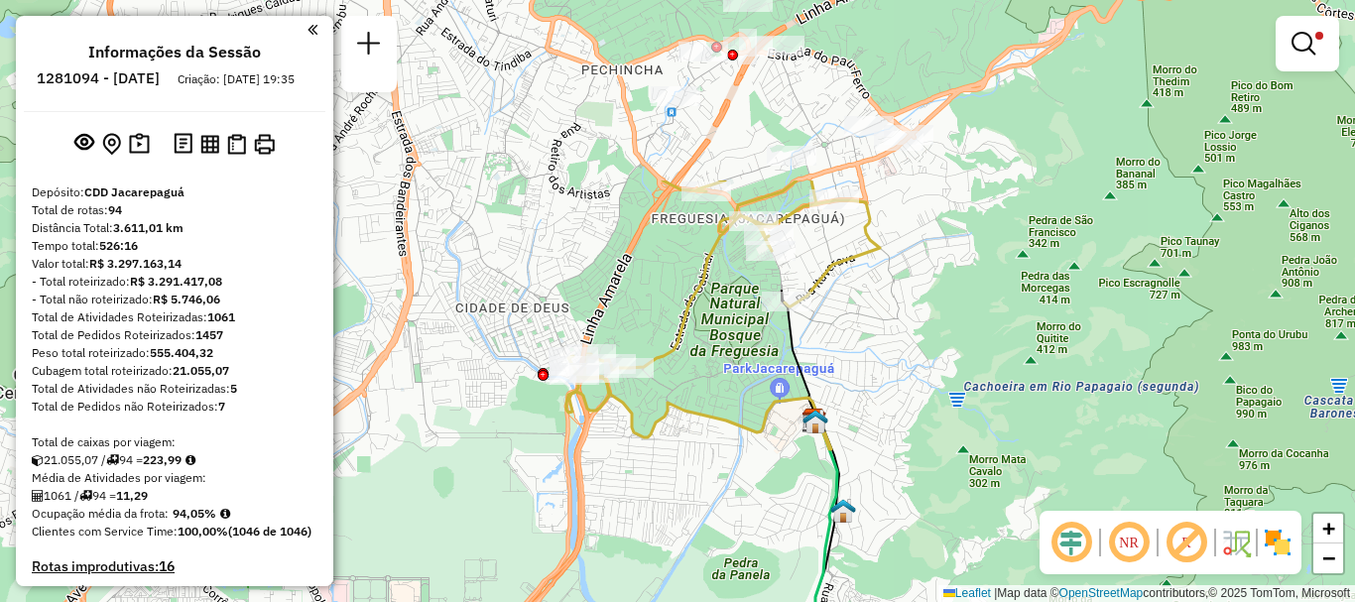
drag, startPoint x: 673, startPoint y: 273, endPoint x: 703, endPoint y: 512, distance: 241.0
click at [703, 512] on div "Limpar filtros Janela de atendimento Grade de atendimento Capacidade Transporta…" at bounding box center [677, 301] width 1355 height 602
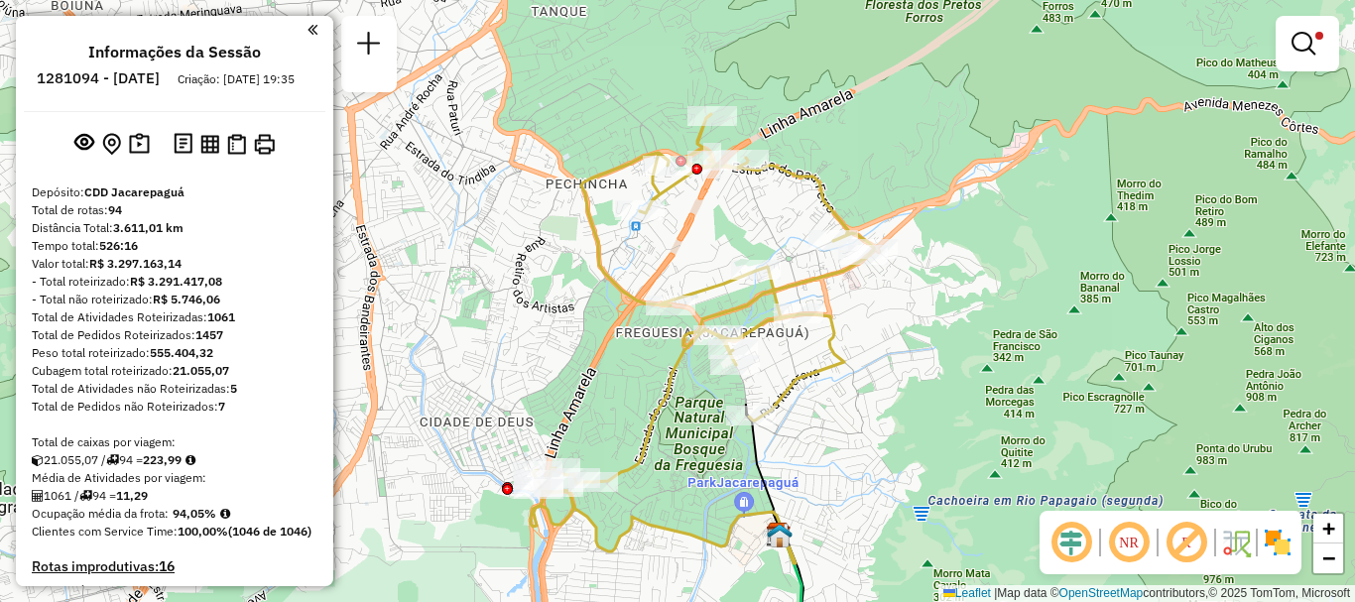
drag, startPoint x: 694, startPoint y: 492, endPoint x: 657, endPoint y: 564, distance: 80.3
click at [657, 564] on div "Limpar filtros Janela de atendimento Grade de atendimento Capacidade Transporta…" at bounding box center [677, 301] width 1355 height 602
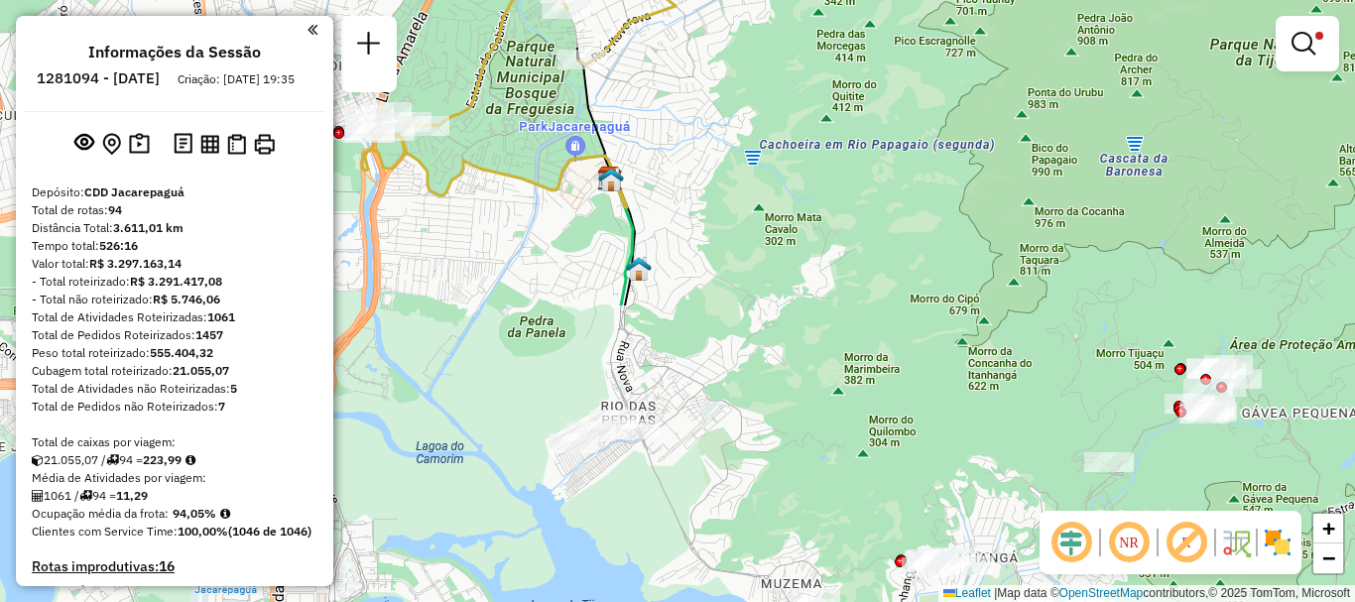
drag, startPoint x: 891, startPoint y: 391, endPoint x: 722, endPoint y: 40, distance: 389.7
click at [732, 43] on div "Limpar filtros Janela de atendimento Grade de atendimento Capacidade Transporta…" at bounding box center [677, 301] width 1355 height 602
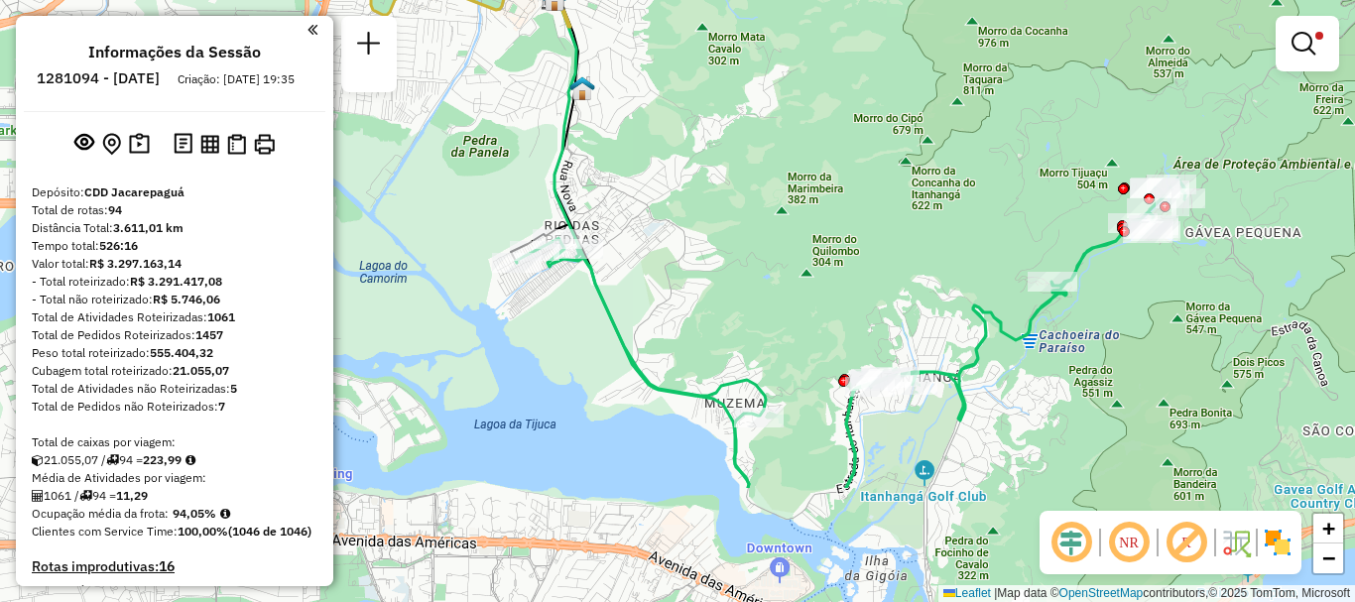
drag, startPoint x: 853, startPoint y: 219, endPoint x: 802, endPoint y: 46, distance: 181.2
click at [802, 46] on div "Limpar filtros Janela de atendimento Grade de atendimento Capacidade Transporta…" at bounding box center [677, 301] width 1355 height 602
